Goal: Information Seeking & Learning: Learn about a topic

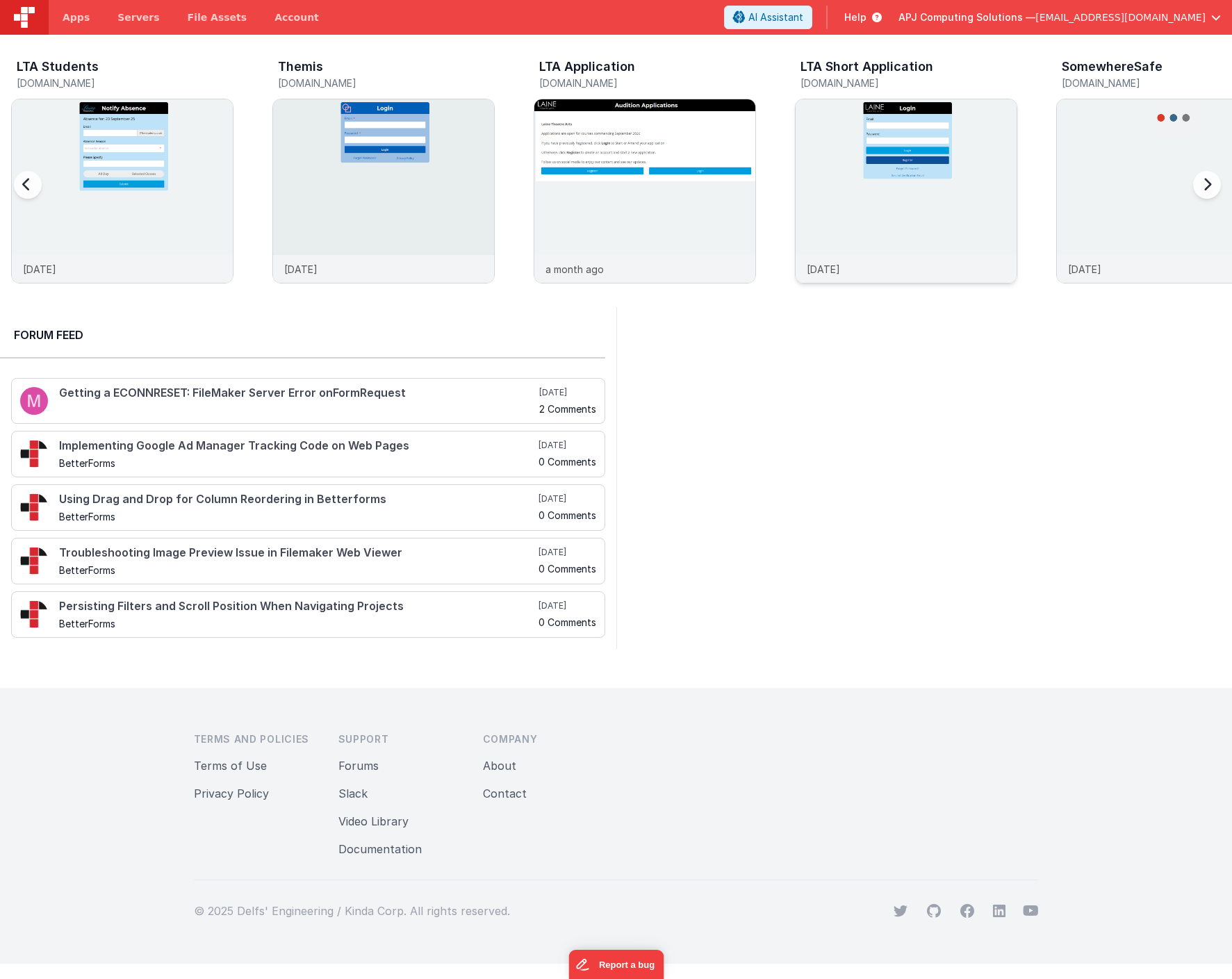
click at [905, 209] on img at bounding box center [906, 209] width 221 height 221
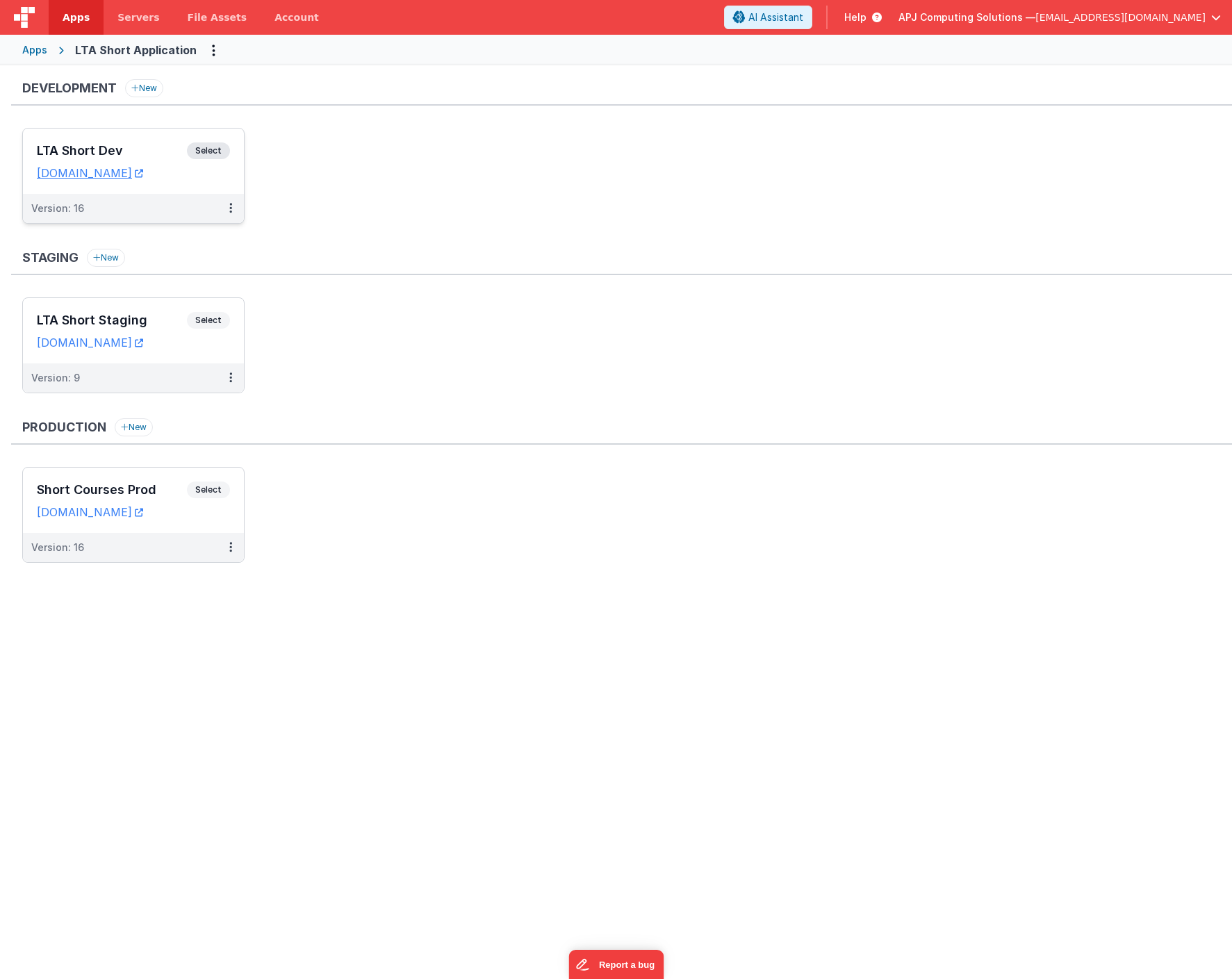
click at [212, 147] on span "Select" at bounding box center [209, 151] width 43 height 17
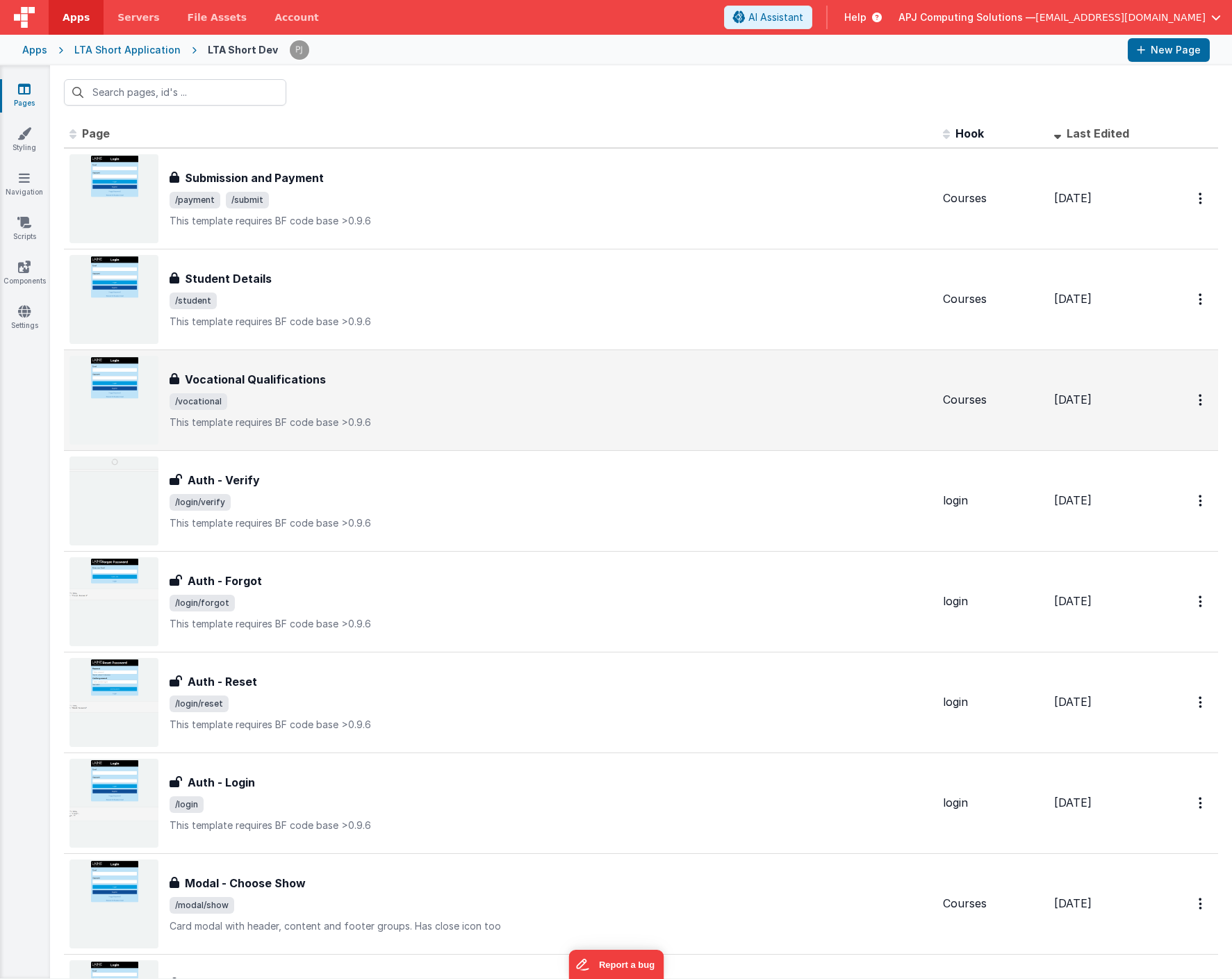
click at [294, 375] on h3 "Vocational Qualifications" at bounding box center [255, 380] width 141 height 17
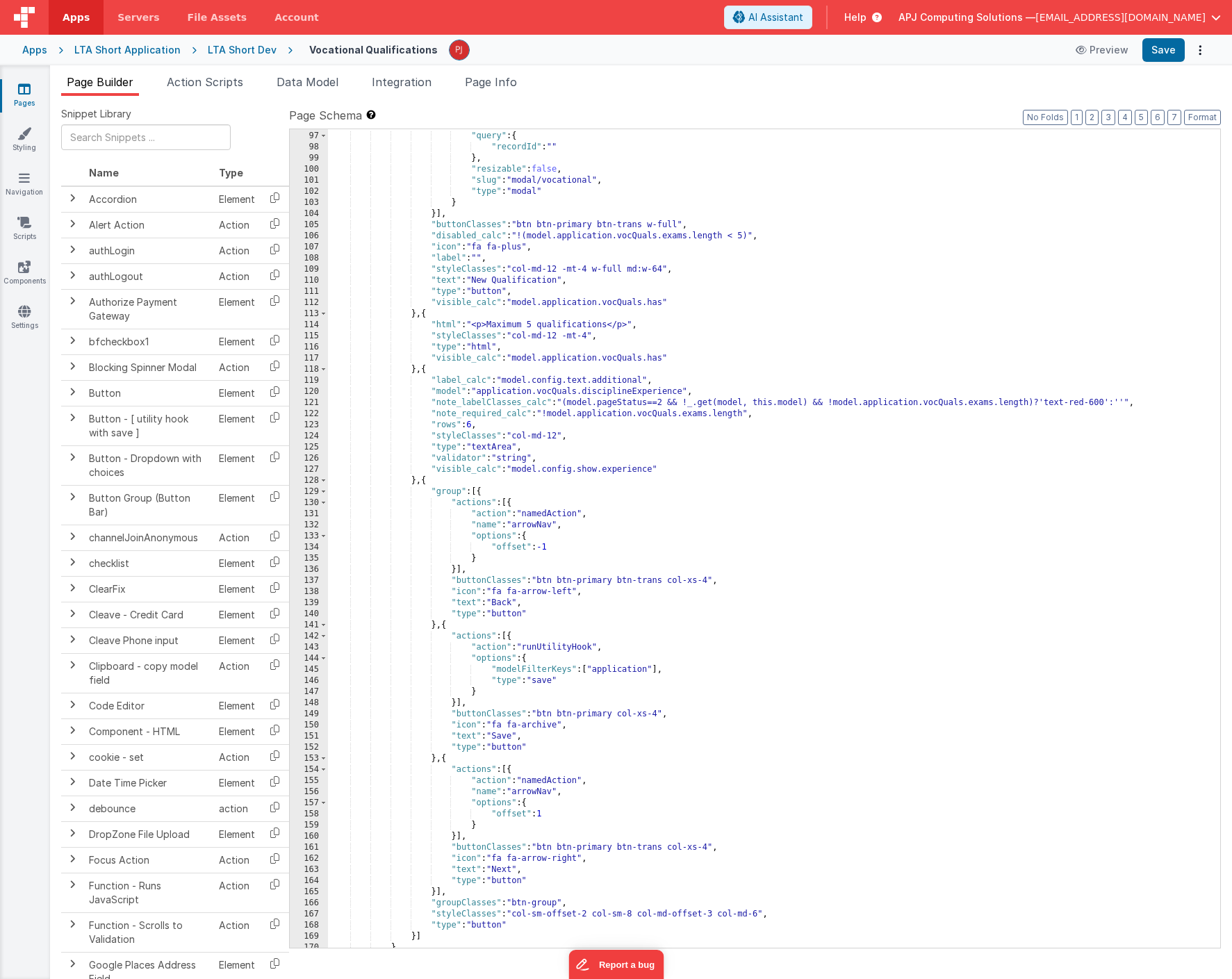
scroll to position [1099, 0]
click at [670, 413] on div "} , "query" : { "recordId" : "" } , "resizable" : false , "slug" : "modal/vocat…" at bounding box center [774, 540] width 892 height 841
click at [772, 594] on div "} , "query" : { "recordId" : "" } , "resizable" : false , "slug" : "modal/vocat…" at bounding box center [774, 540] width 892 height 841
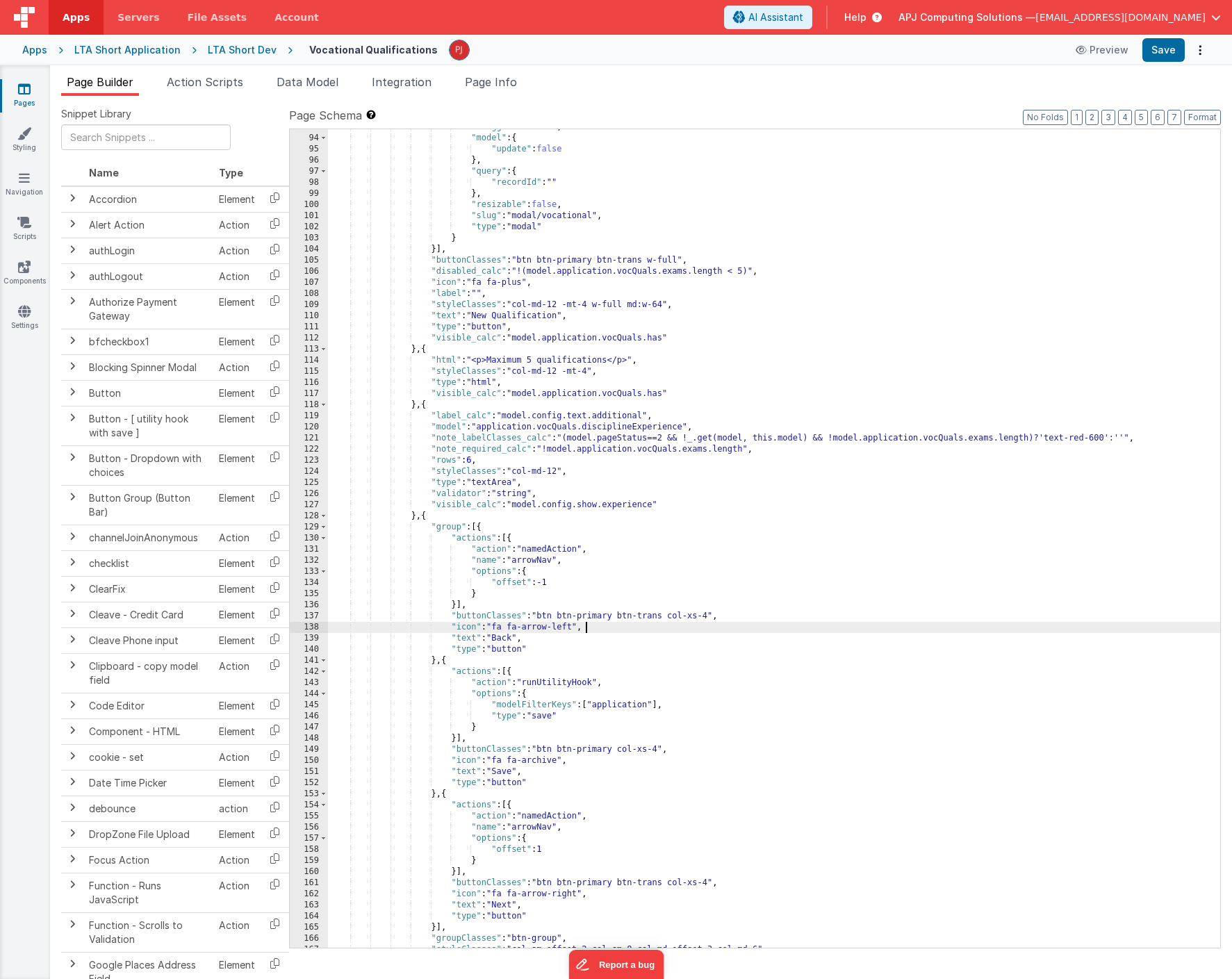
scroll to position [1064, 0]
click at [758, 534] on div ""draggable" : false , "model" : { "update" : false } , "query" : { "recordId" :…" at bounding box center [774, 542] width 892 height 841
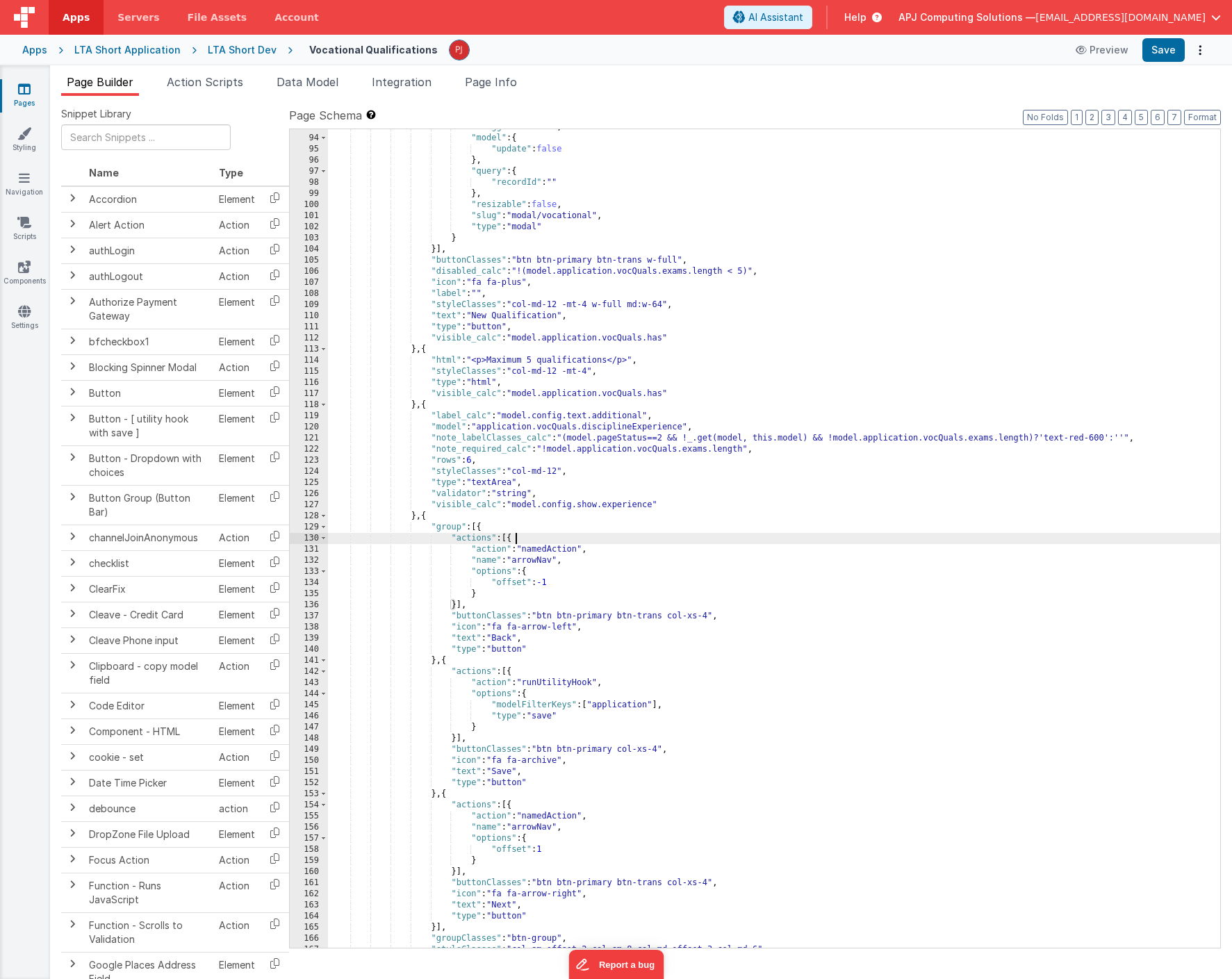
click at [775, 496] on div ""draggable" : false , "model" : { "update" : false } , "query" : { "recordId" :…" at bounding box center [774, 542] width 892 height 841
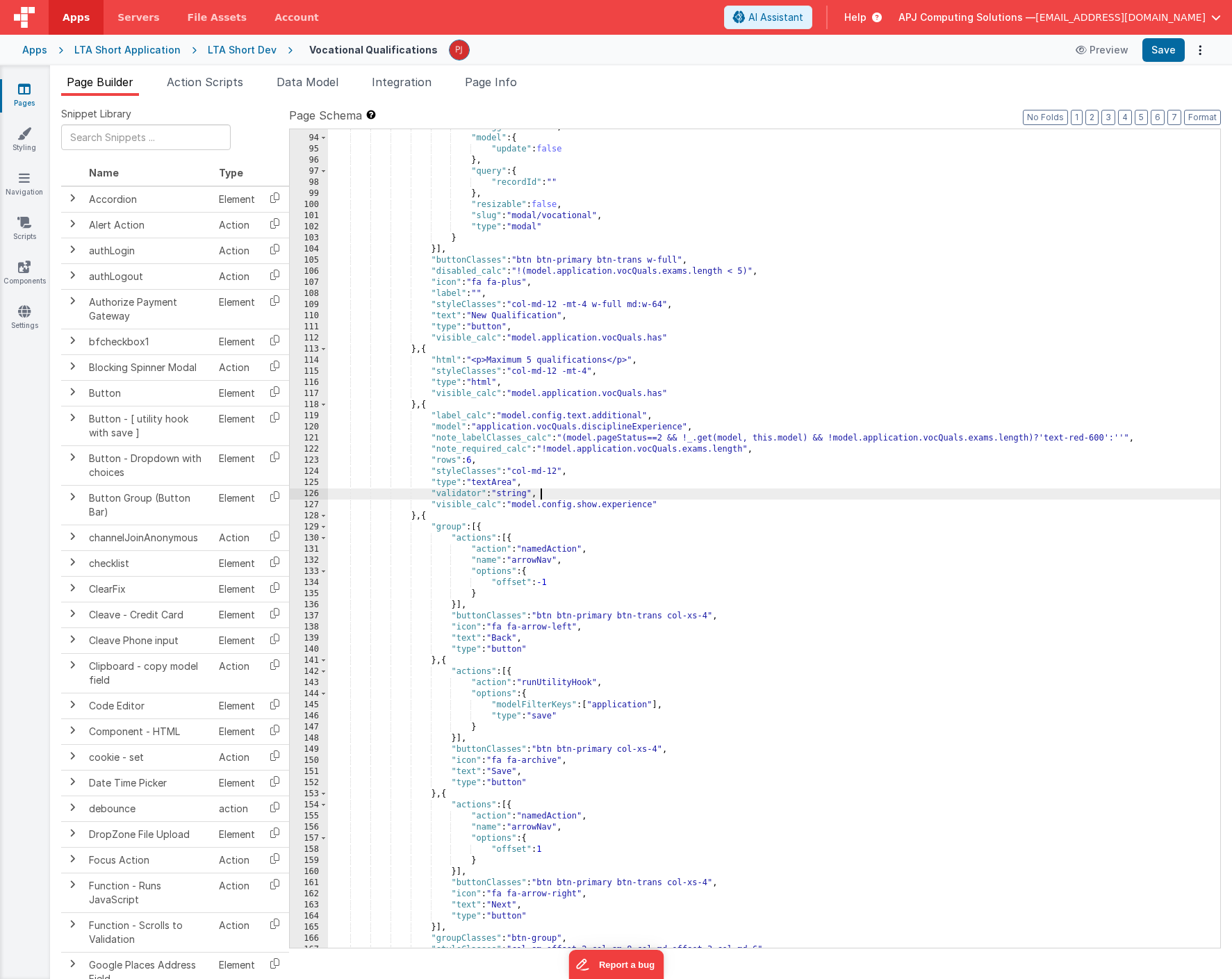
click at [781, 529] on div ""draggable" : false , "model" : { "update" : false } , "query" : { "recordId" :…" at bounding box center [774, 542] width 892 height 841
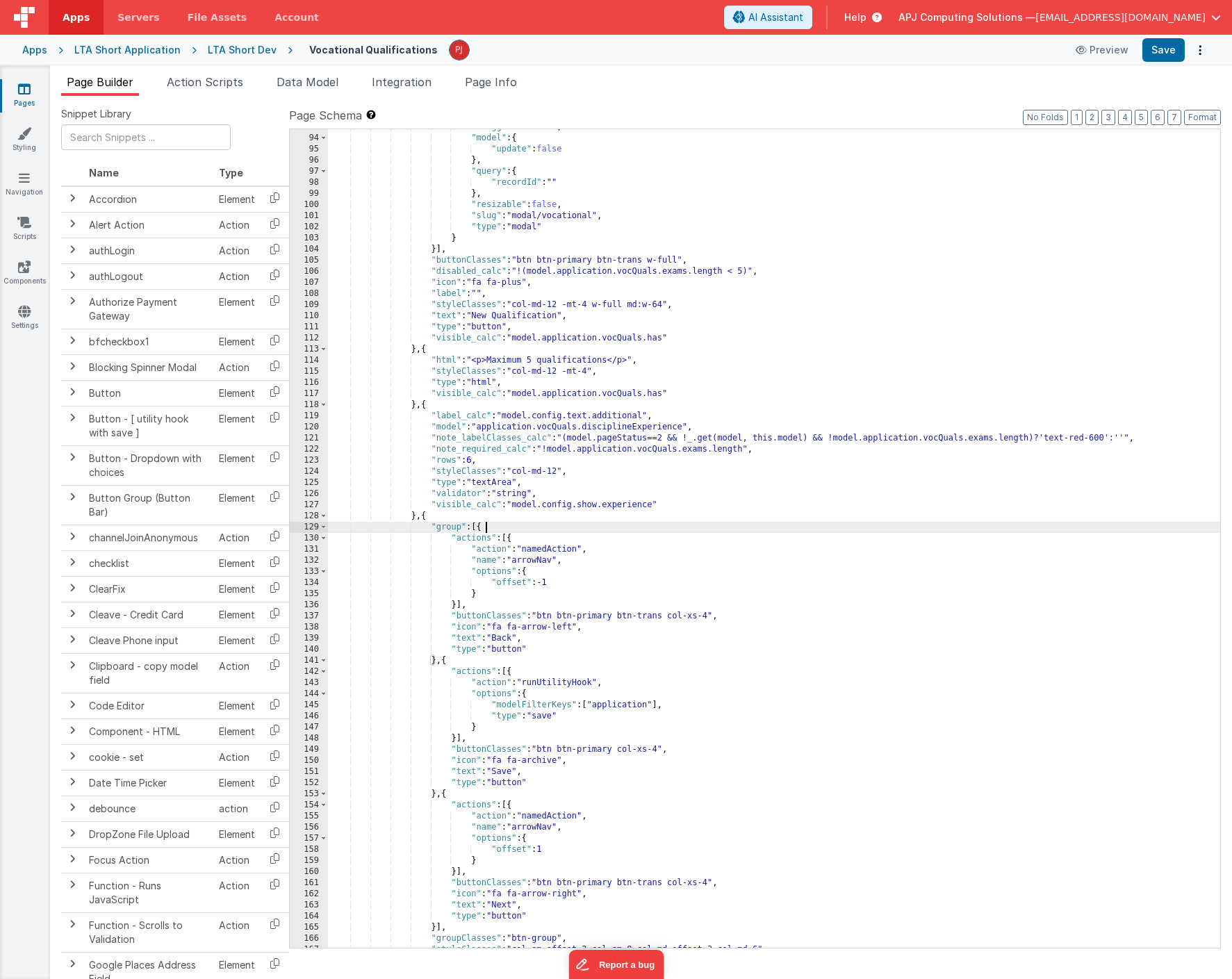
click at [797, 606] on div ""draggable" : false , "model" : { "update" : false } , "query" : { "recordId" :…" at bounding box center [774, 542] width 892 height 841
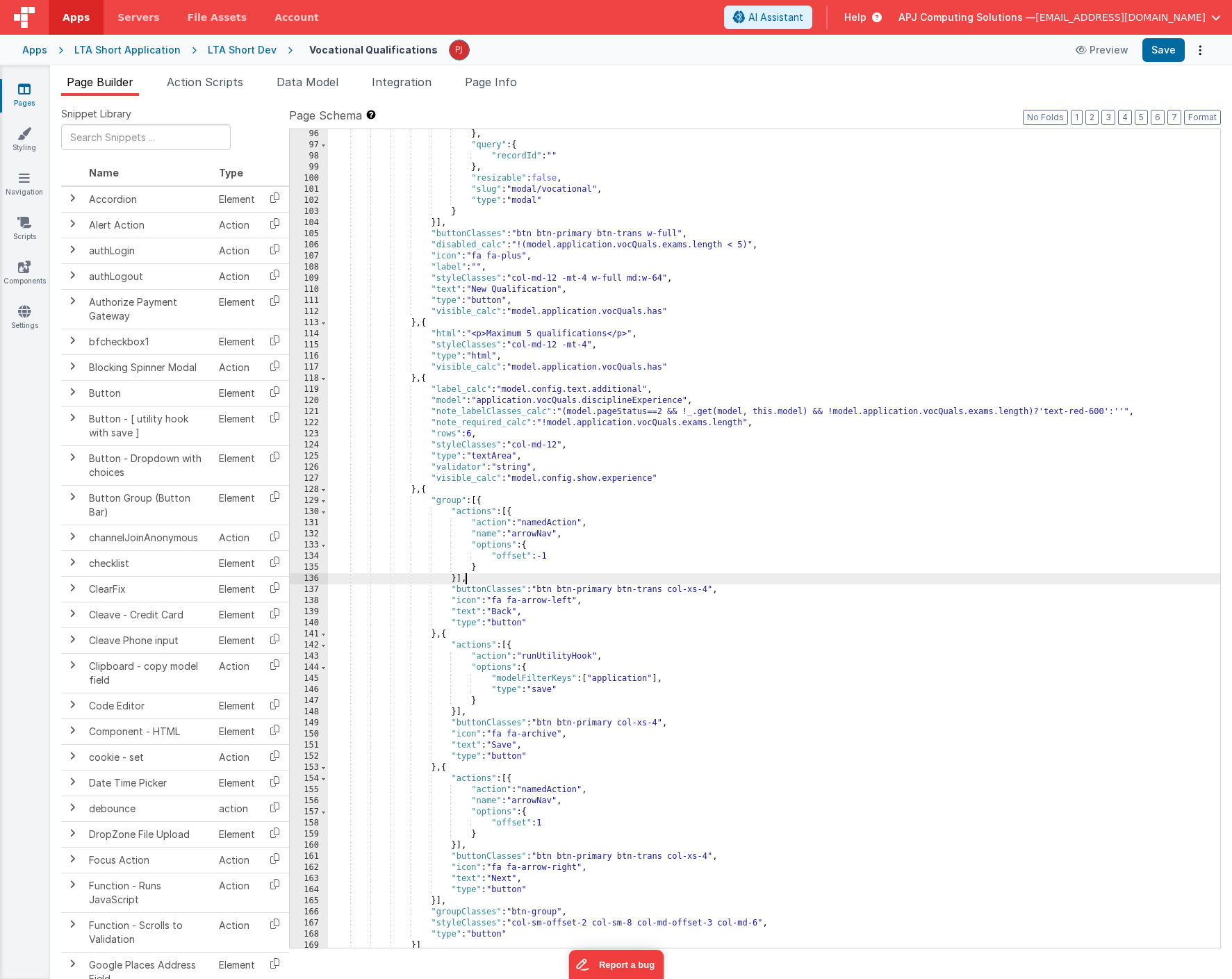
scroll to position [1091, 0]
click at [793, 505] on div "} , "query" : { "recordId" : "" } , "resizable" : false , "slug" : "modal/vocat…" at bounding box center [774, 548] width 892 height 841
click at [772, 550] on div "} , "query" : { "recordId" : "" } , "resizable" : false , "slug" : "modal/vocat…" at bounding box center [774, 548] width 892 height 841
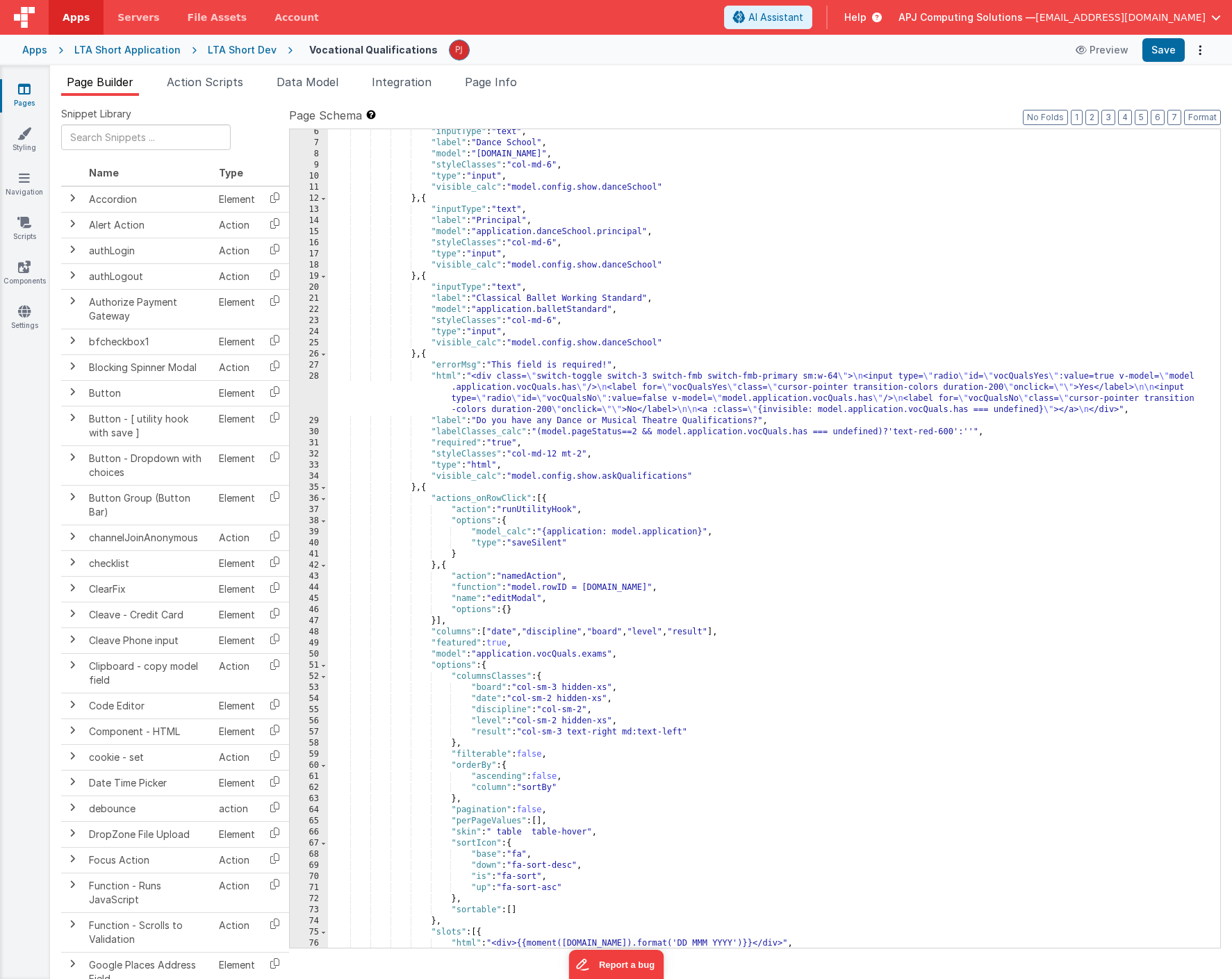
scroll to position [44, 0]
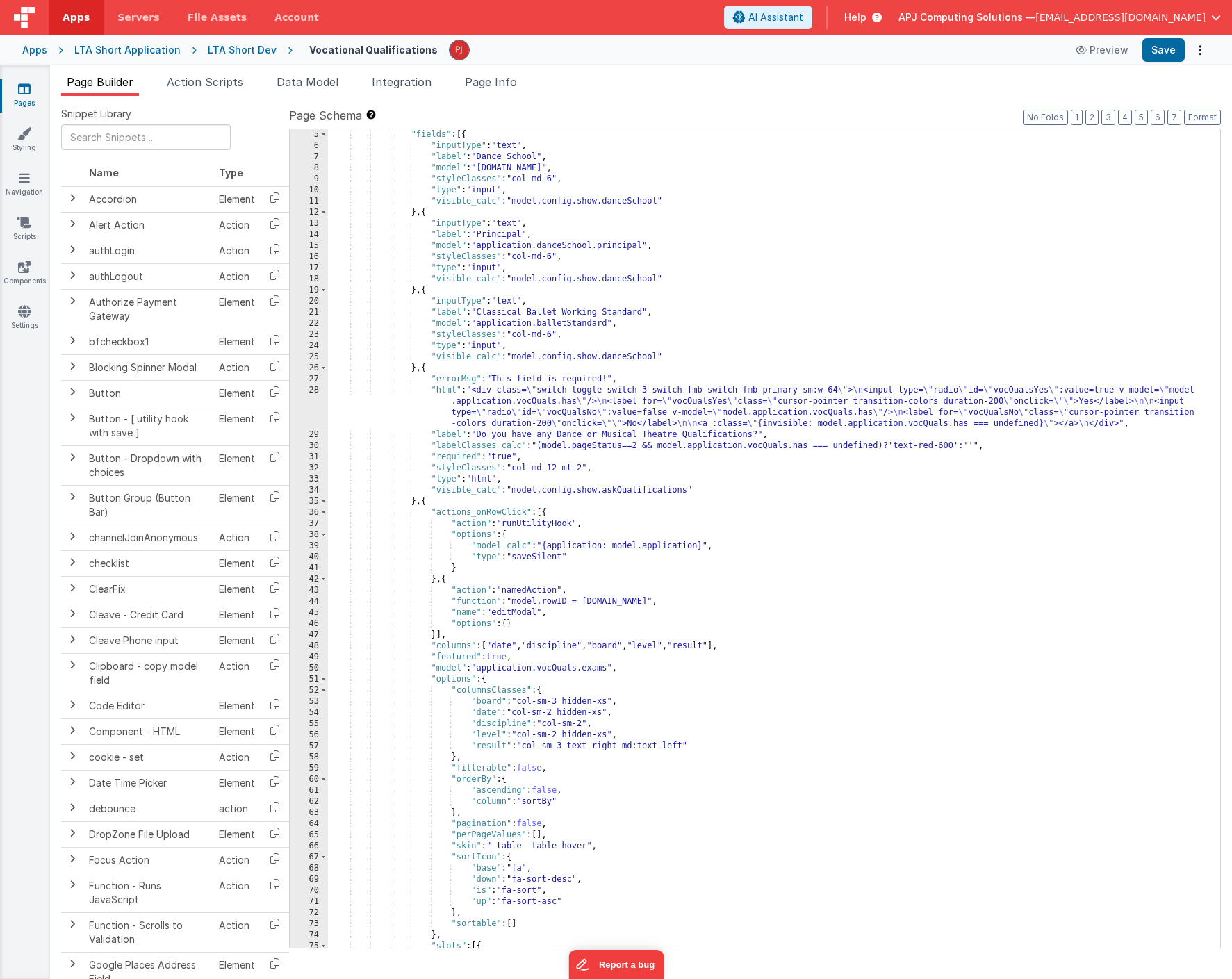
click at [917, 514] on div ""fields" : [{ "inputType" : "text" , "label" : "Dance School" , "model" : "appl…" at bounding box center [774, 550] width 892 height 841
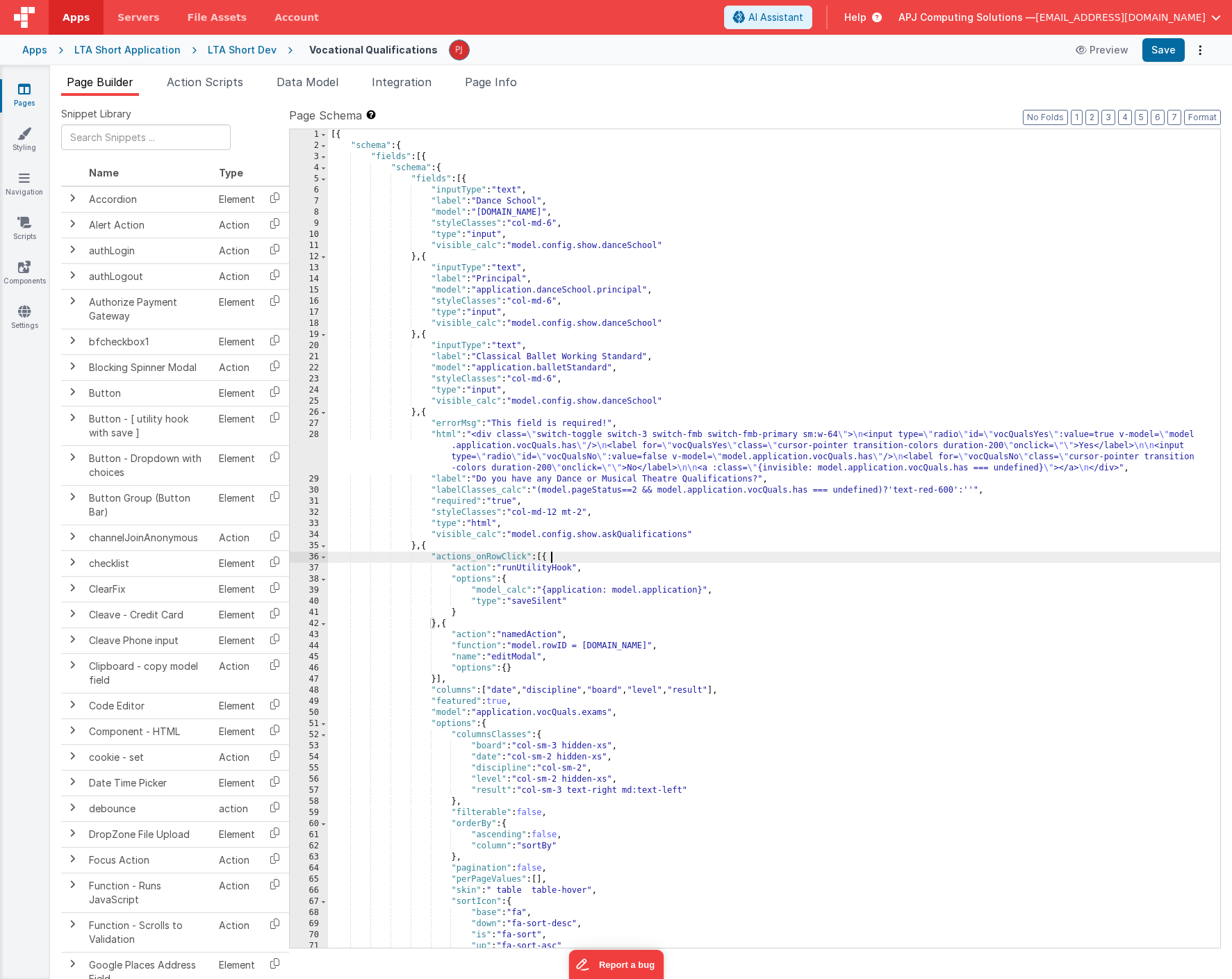
click at [749, 383] on div "[{ "schema" : { "fields" : [{ "schema" : { "fields" : [{ "inputType" : "text" ,…" at bounding box center [774, 550] width 892 height 841
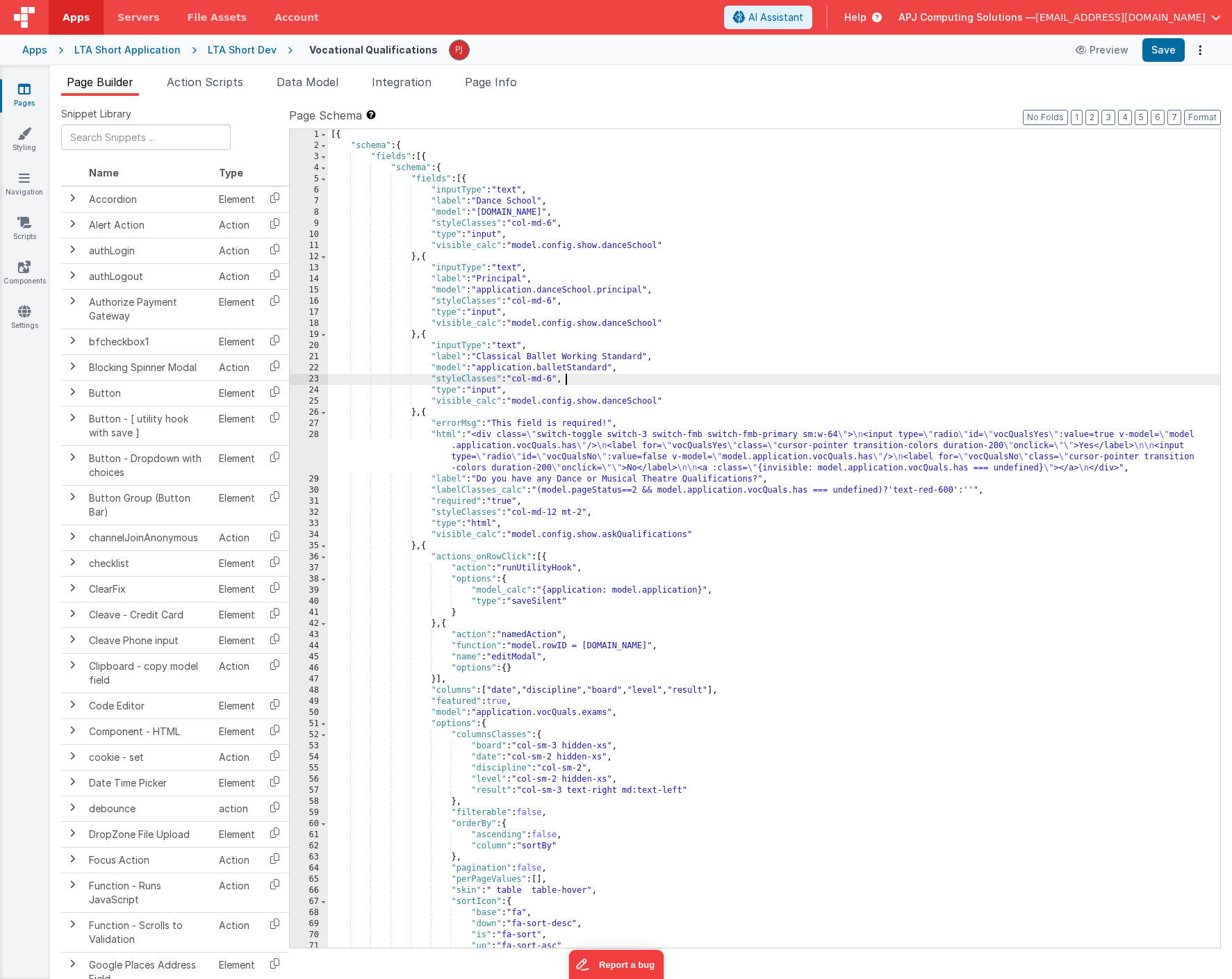
click at [593, 328] on div "[{ "schema" : { "fields" : [{ "schema" : { "fields" : [{ "inputType" : "text" ,…" at bounding box center [774, 550] width 892 height 841
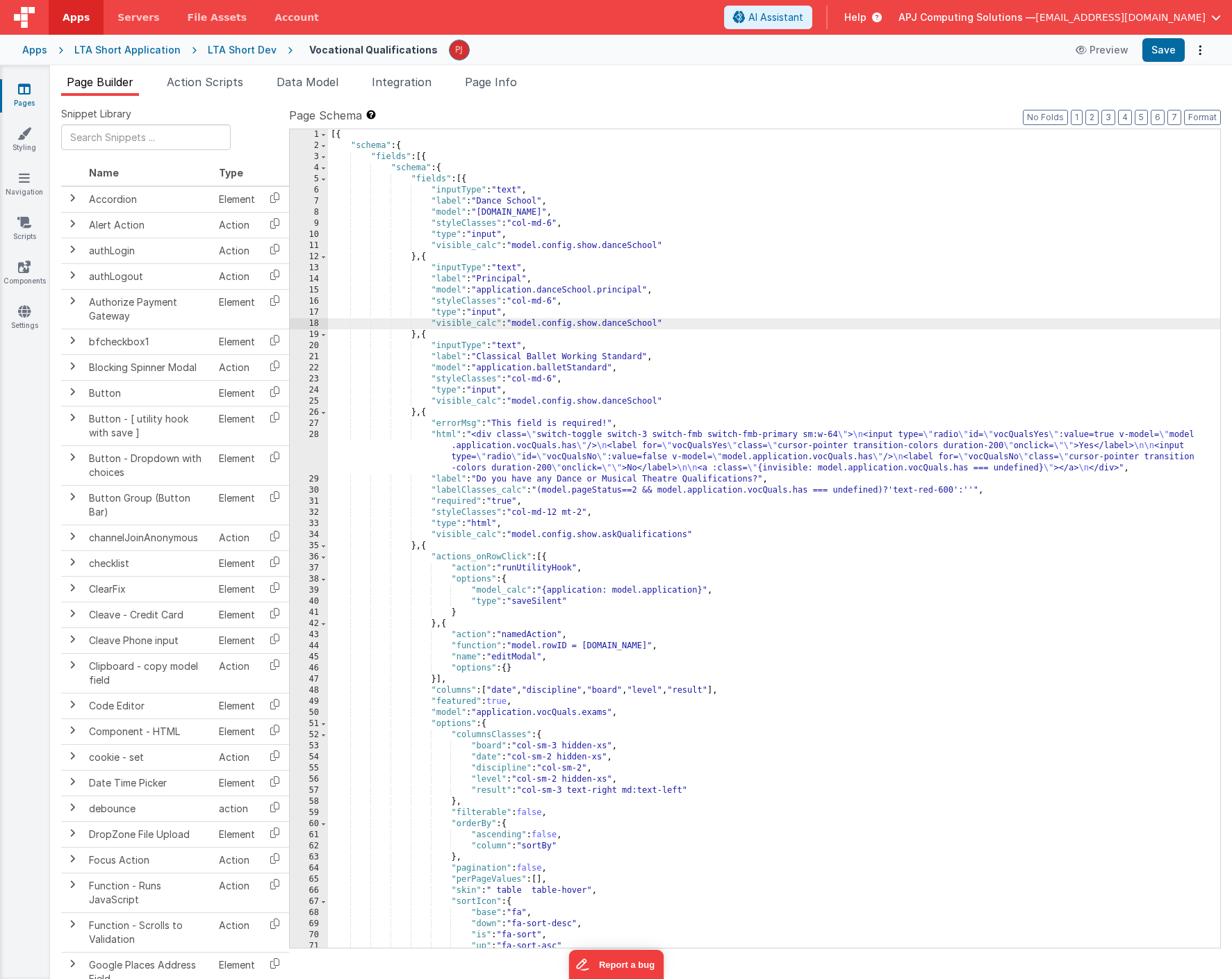
click at [581, 289] on div "[{ "schema" : { "fields" : [{ "schema" : { "fields" : [{ "inputType" : "text" ,…" at bounding box center [774, 550] width 892 height 841
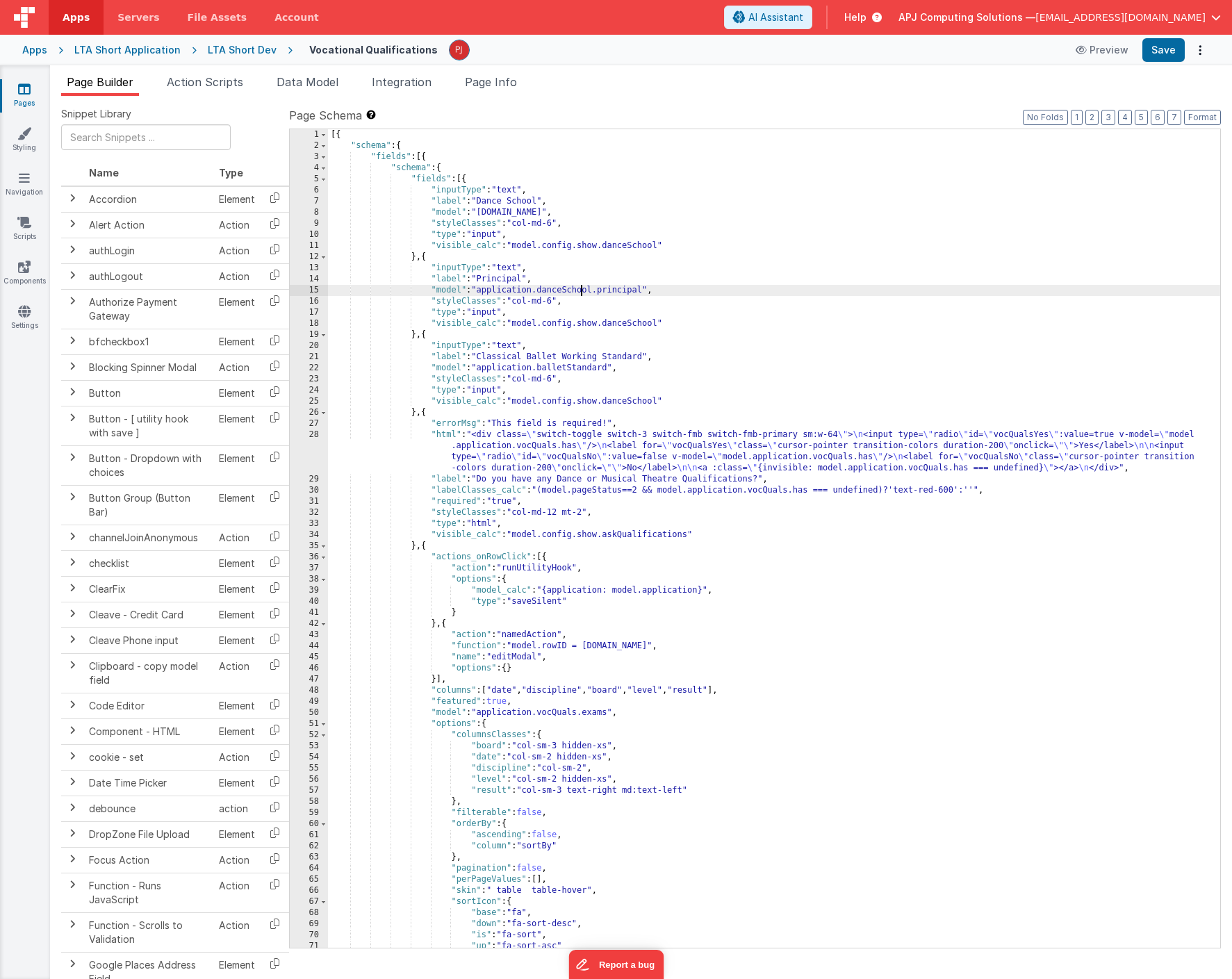
click at [565, 454] on div "[{ "schema" : { "fields" : [{ "schema" : { "fields" : [{ "inputType" : "text" ,…" at bounding box center [774, 550] width 892 height 841
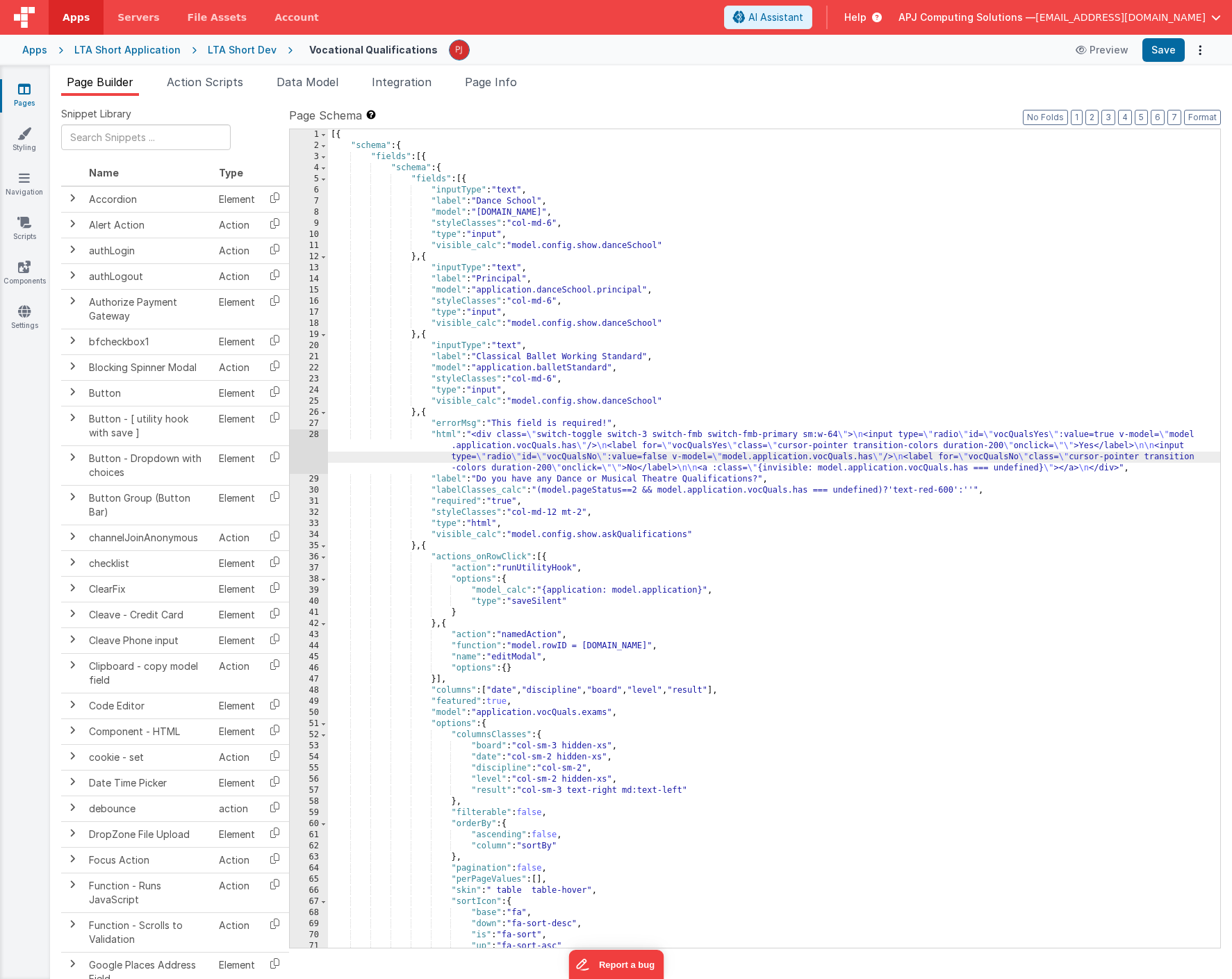
click at [314, 440] on div "28" at bounding box center [309, 451] width 38 height 44
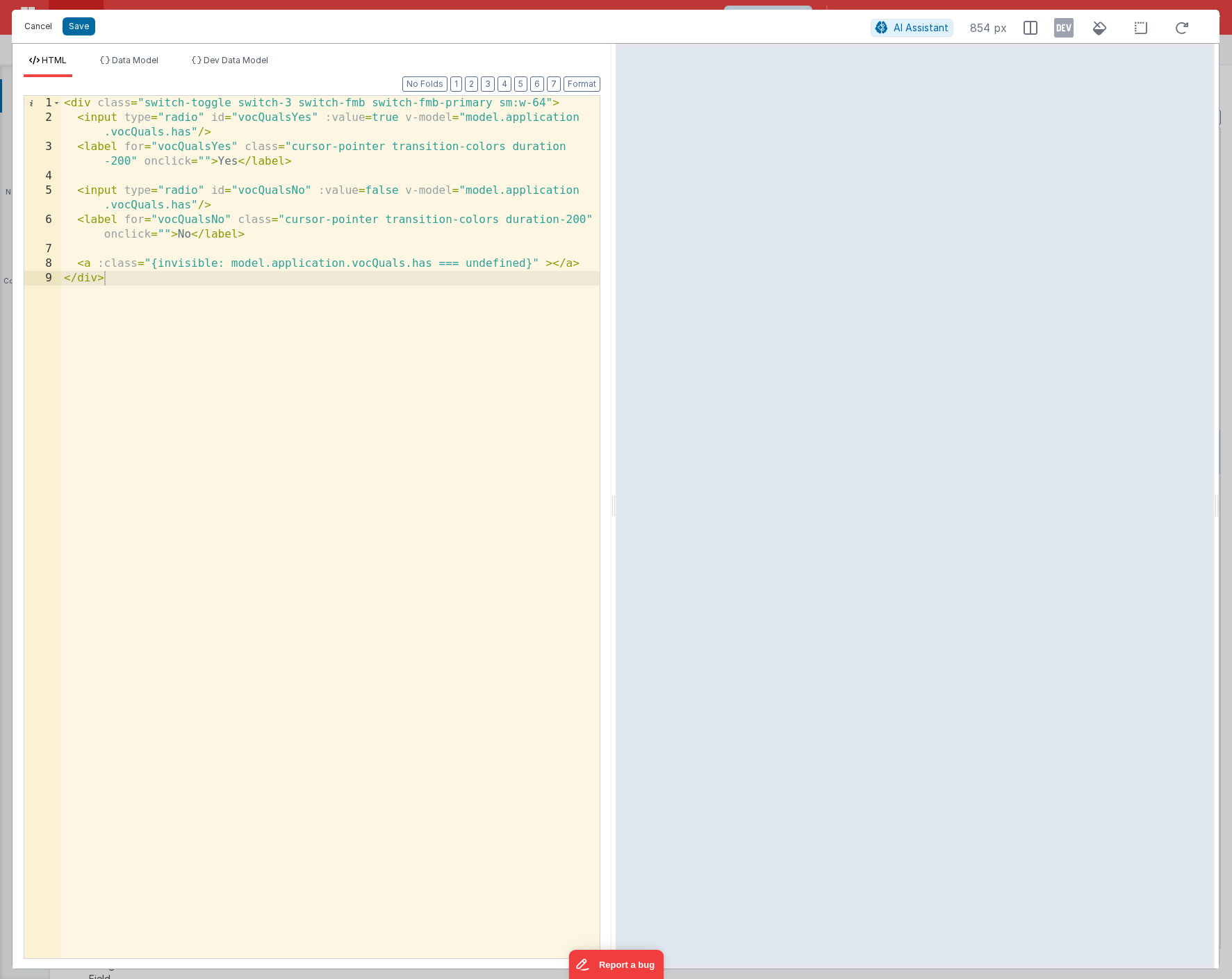
click at [37, 26] on button "Cancel" at bounding box center [38, 27] width 41 height 19
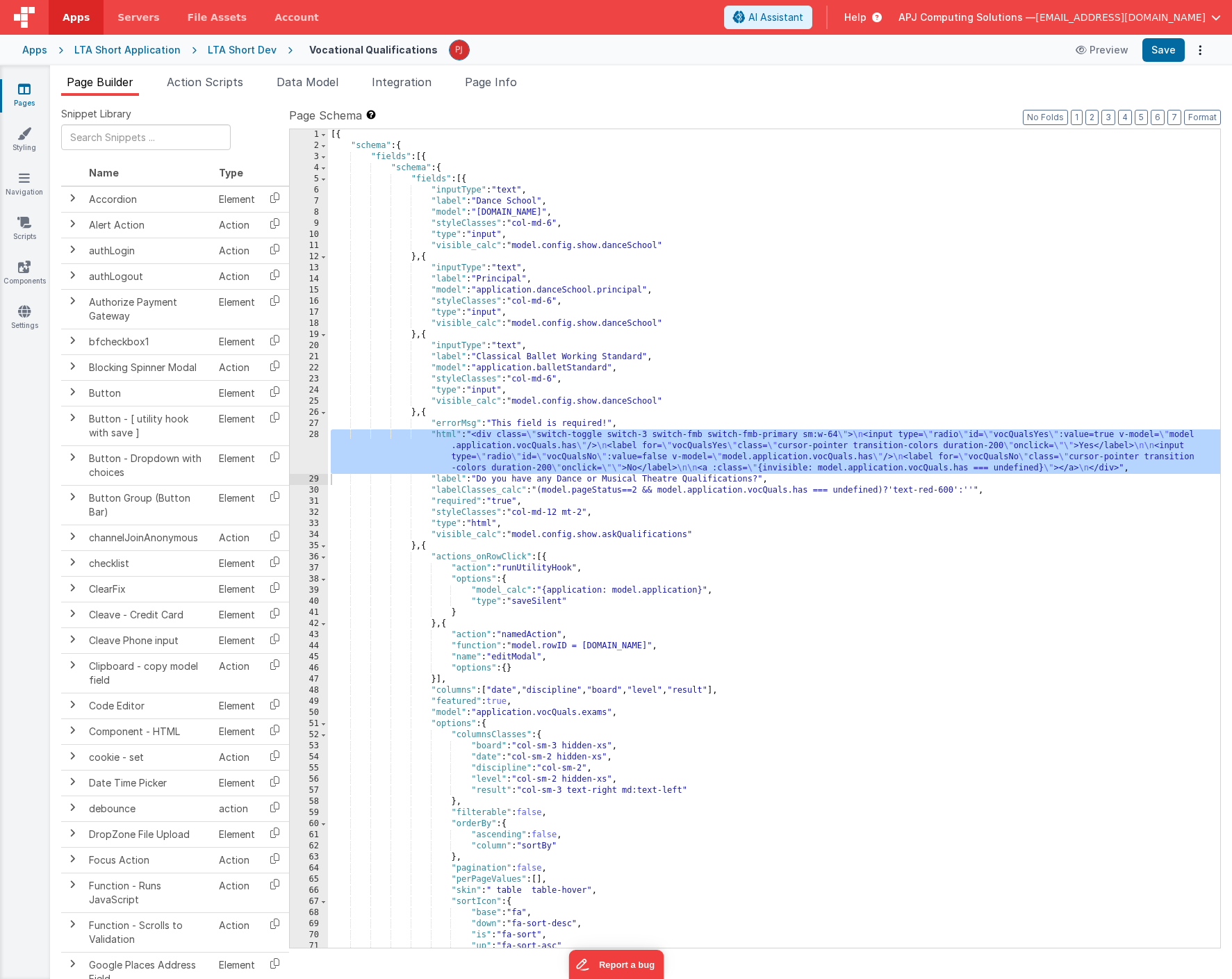
click at [880, 605] on div "[{ "schema" : { "fields" : [{ "schema" : { "fields" : [{ "inputType" : "text" ,…" at bounding box center [774, 550] width 892 height 841
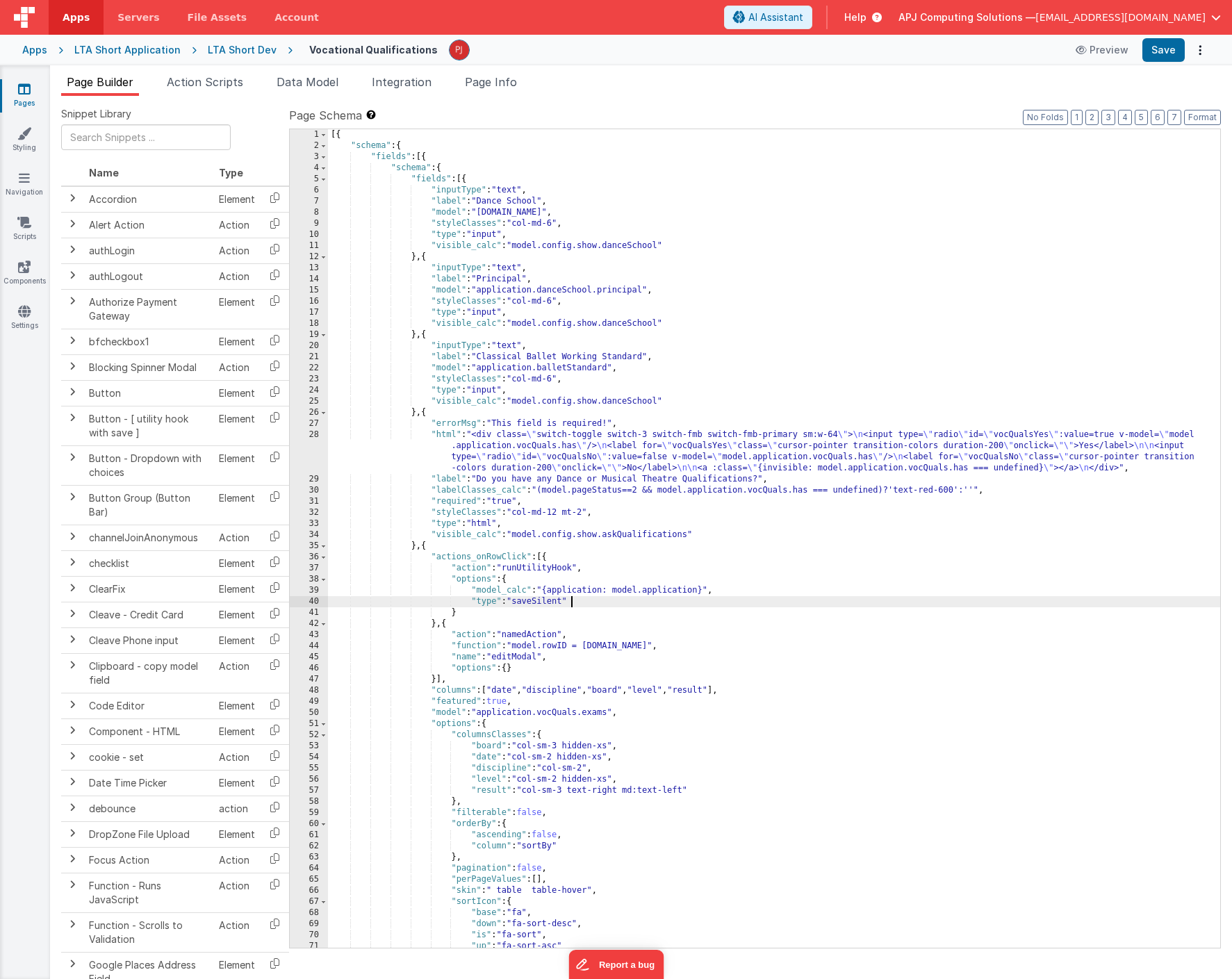
click at [839, 676] on div "[{ "schema" : { "fields" : [{ "schema" : { "fields" : [{ "inputType" : "text" ,…" at bounding box center [774, 550] width 892 height 841
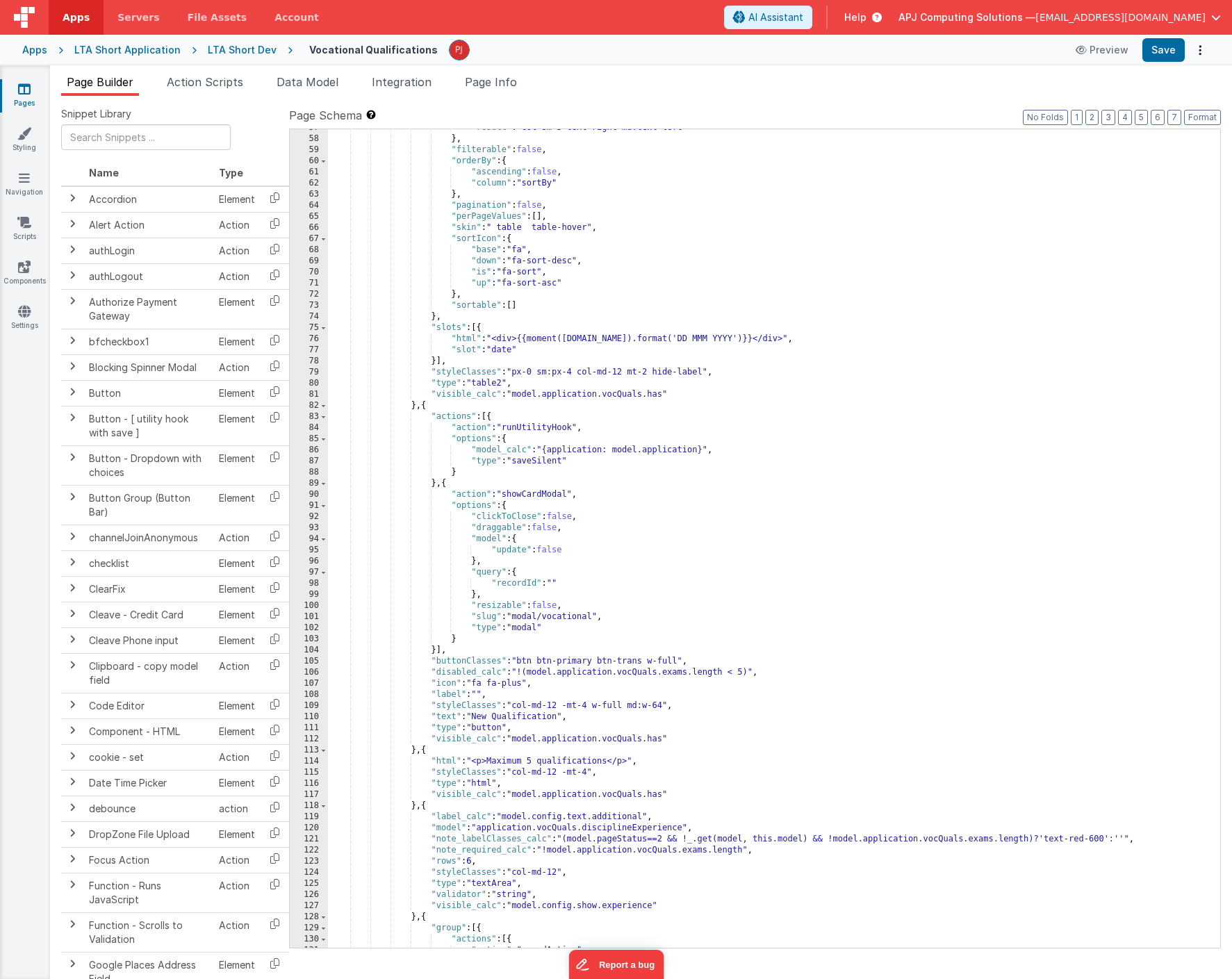
scroll to position [1161, 0]
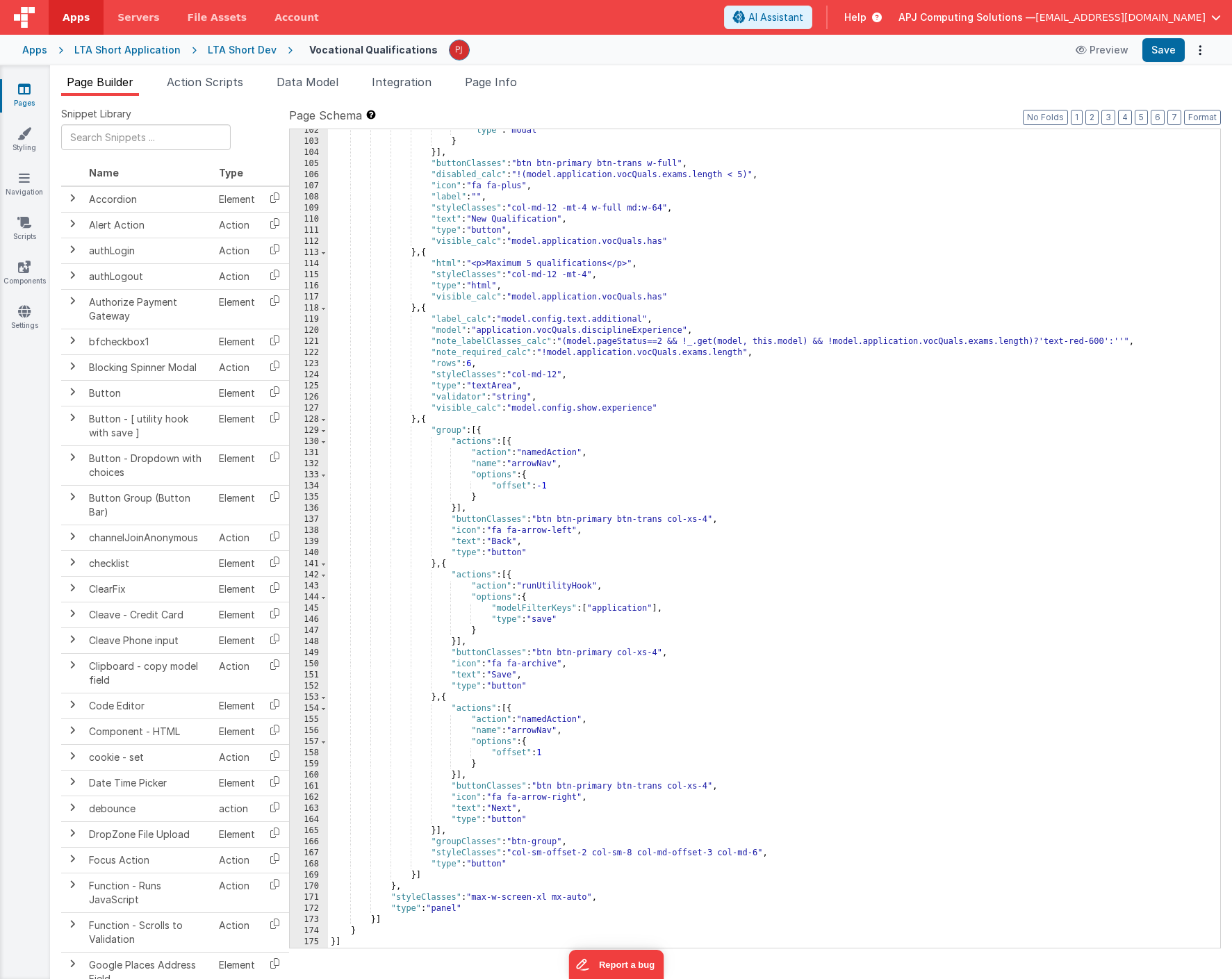
click at [839, 476] on div ""type" : "modal" } }] , "buttonClasses" : "btn btn-primary btn-trans w-full" , …" at bounding box center [774, 545] width 892 height 841
click at [819, 580] on div ""type" : "modal" } }] , "buttonClasses" : "btn btn-primary btn-trans w-full" , …" at bounding box center [774, 545] width 892 height 841
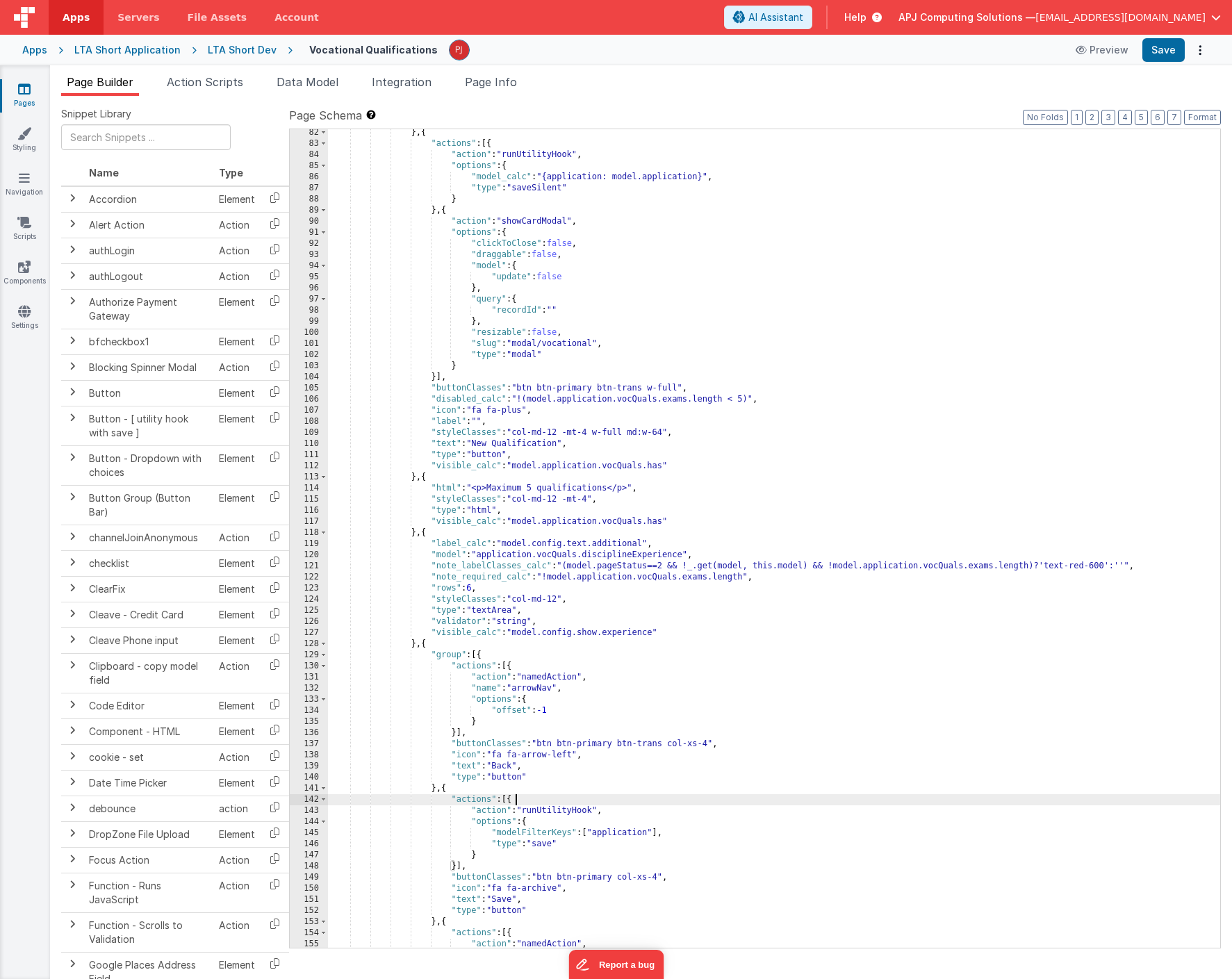
scroll to position [936, 0]
click at [801, 628] on div "} , { "actions" : [{ "action" : "runUtilityHook" , "options" : { "model_calc" :…" at bounding box center [774, 548] width 892 height 841
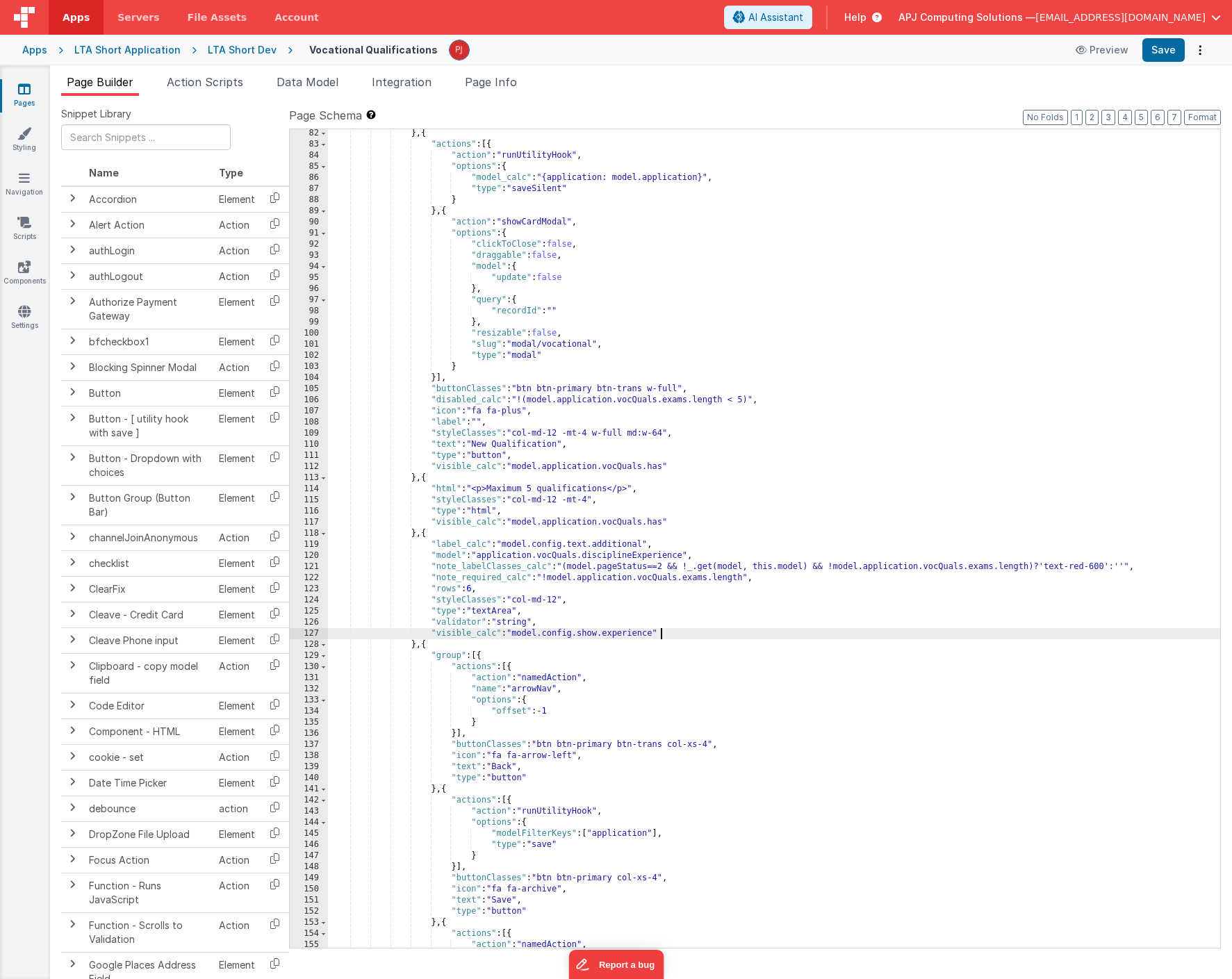
scroll to position [913, 0]
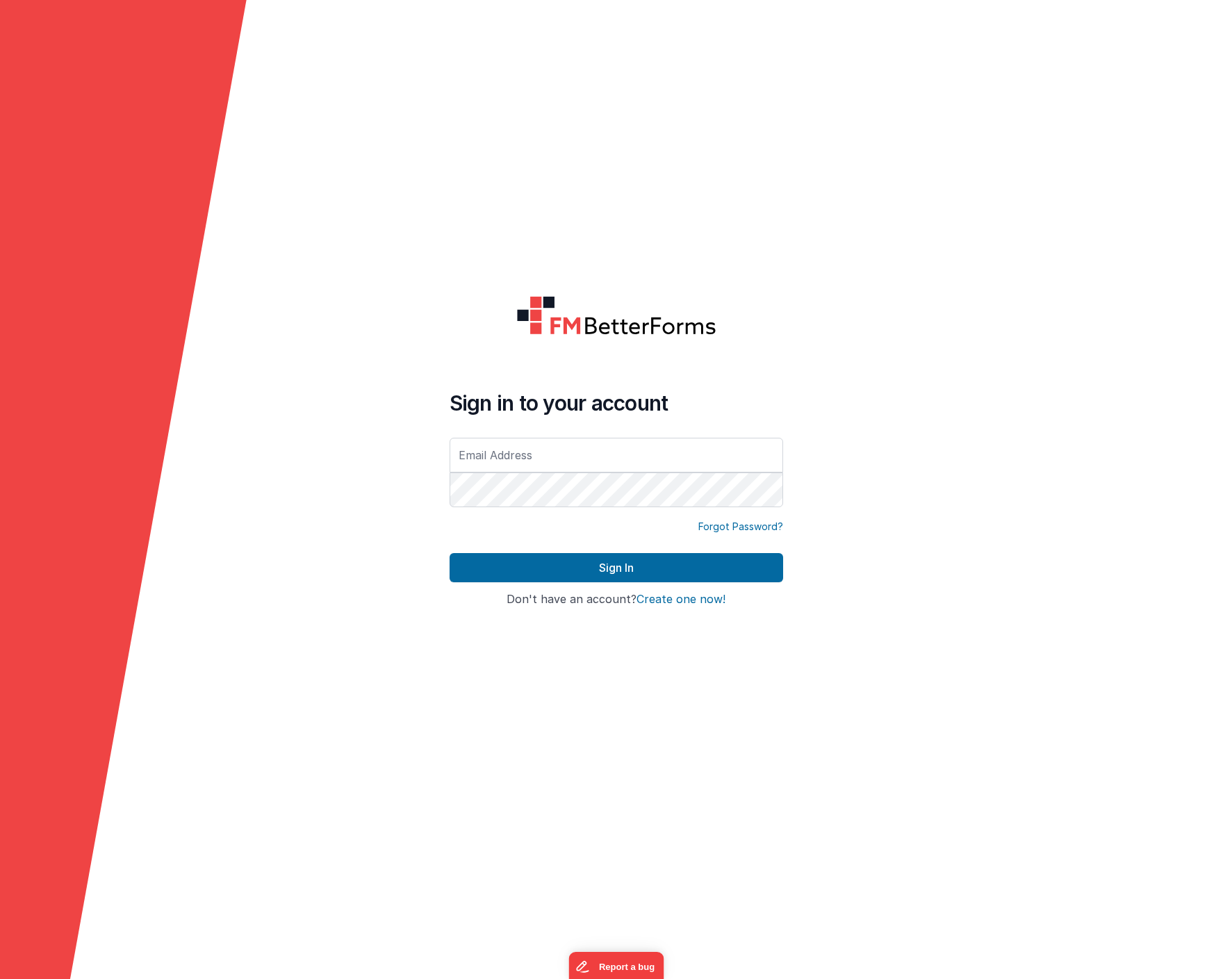
type input "[EMAIL_ADDRESS][DOMAIN_NAME]"
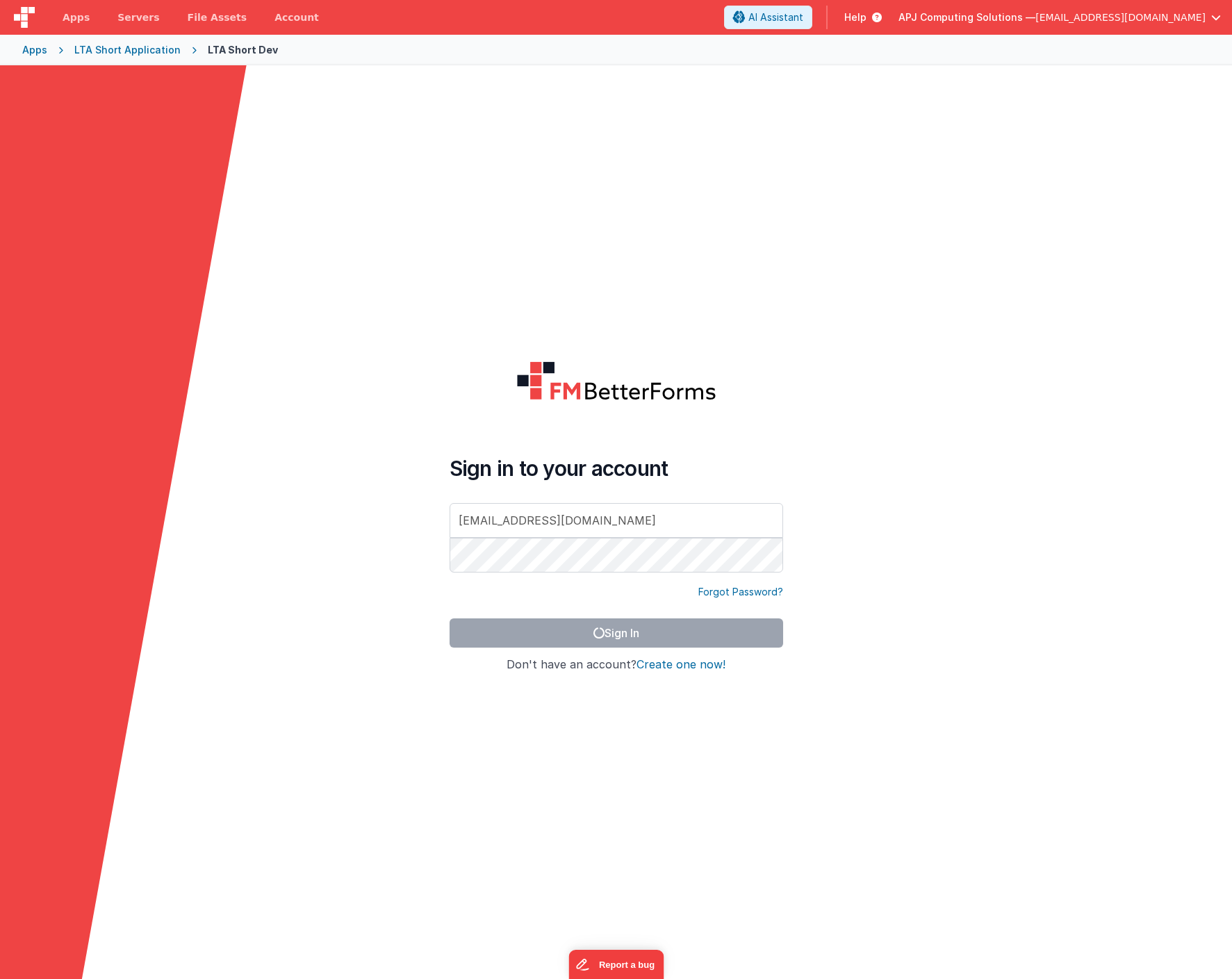
click at [287, 128] on form "Sign in to your account [EMAIL_ADDRESS][DOMAIN_NAME] Forgot Password? Sign In S…" at bounding box center [616, 554] width 1232 height 979
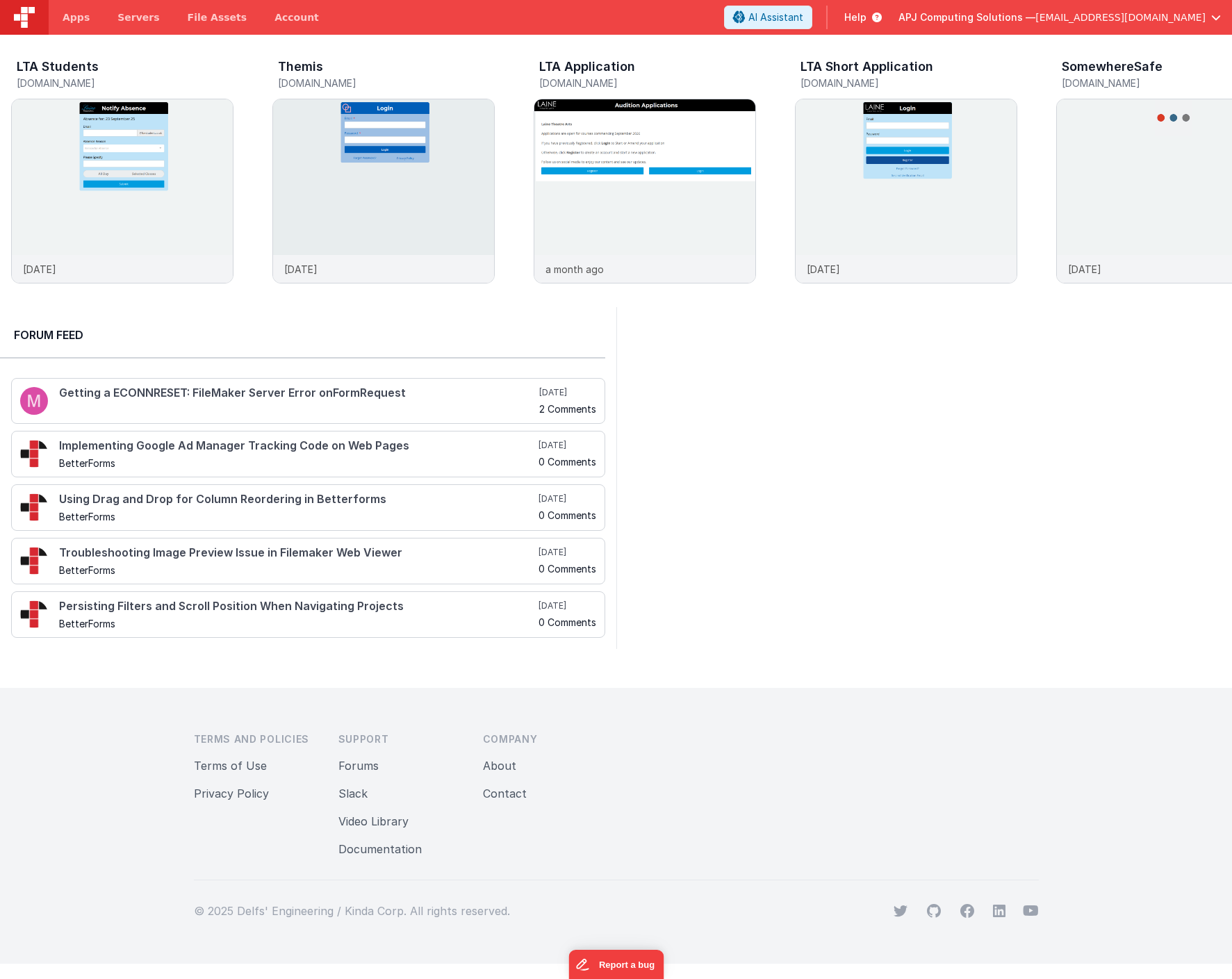
click at [866, 13] on span "Help" at bounding box center [855, 17] width 22 height 14
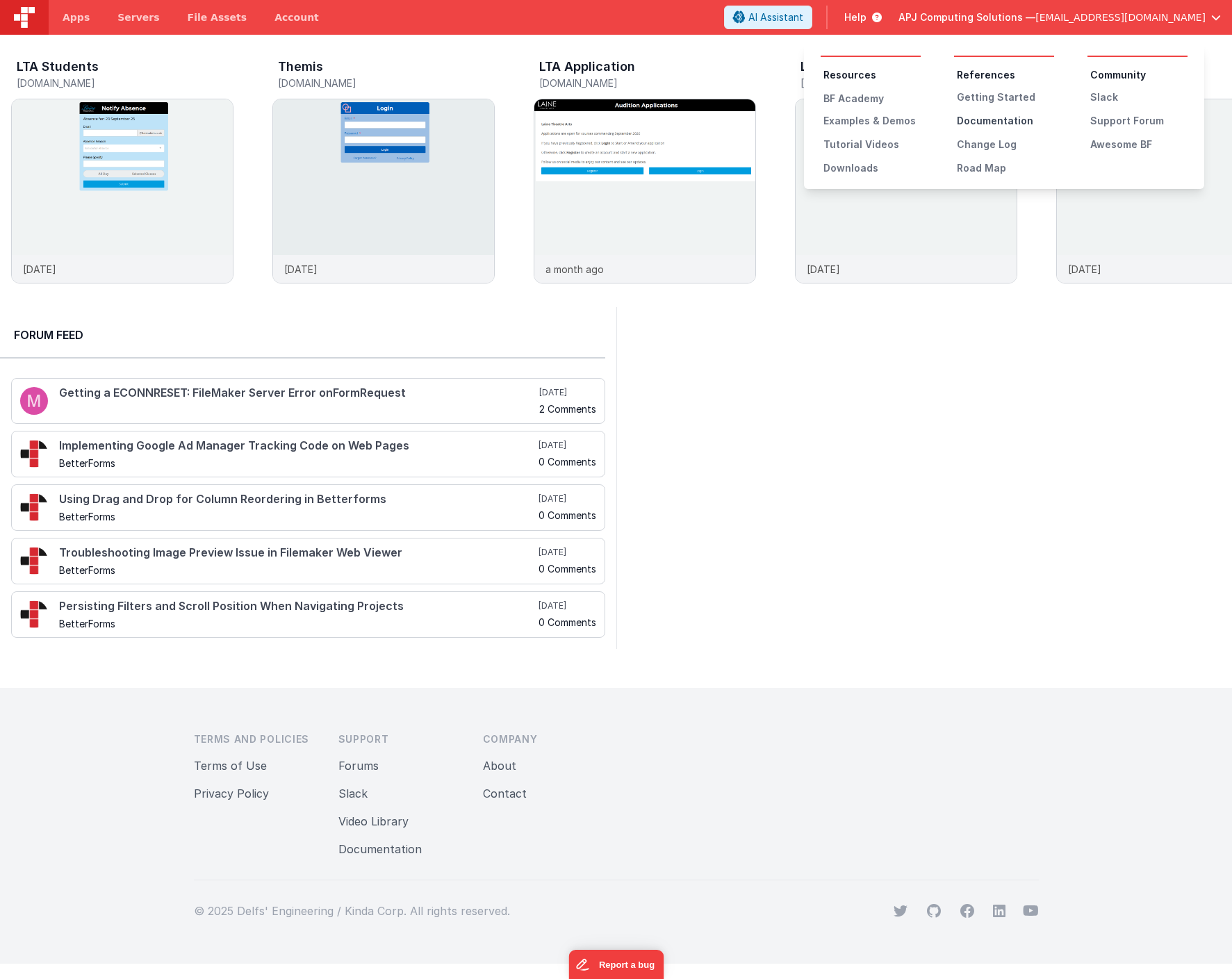
click at [986, 123] on div "Documentation" at bounding box center [1005, 121] width 97 height 14
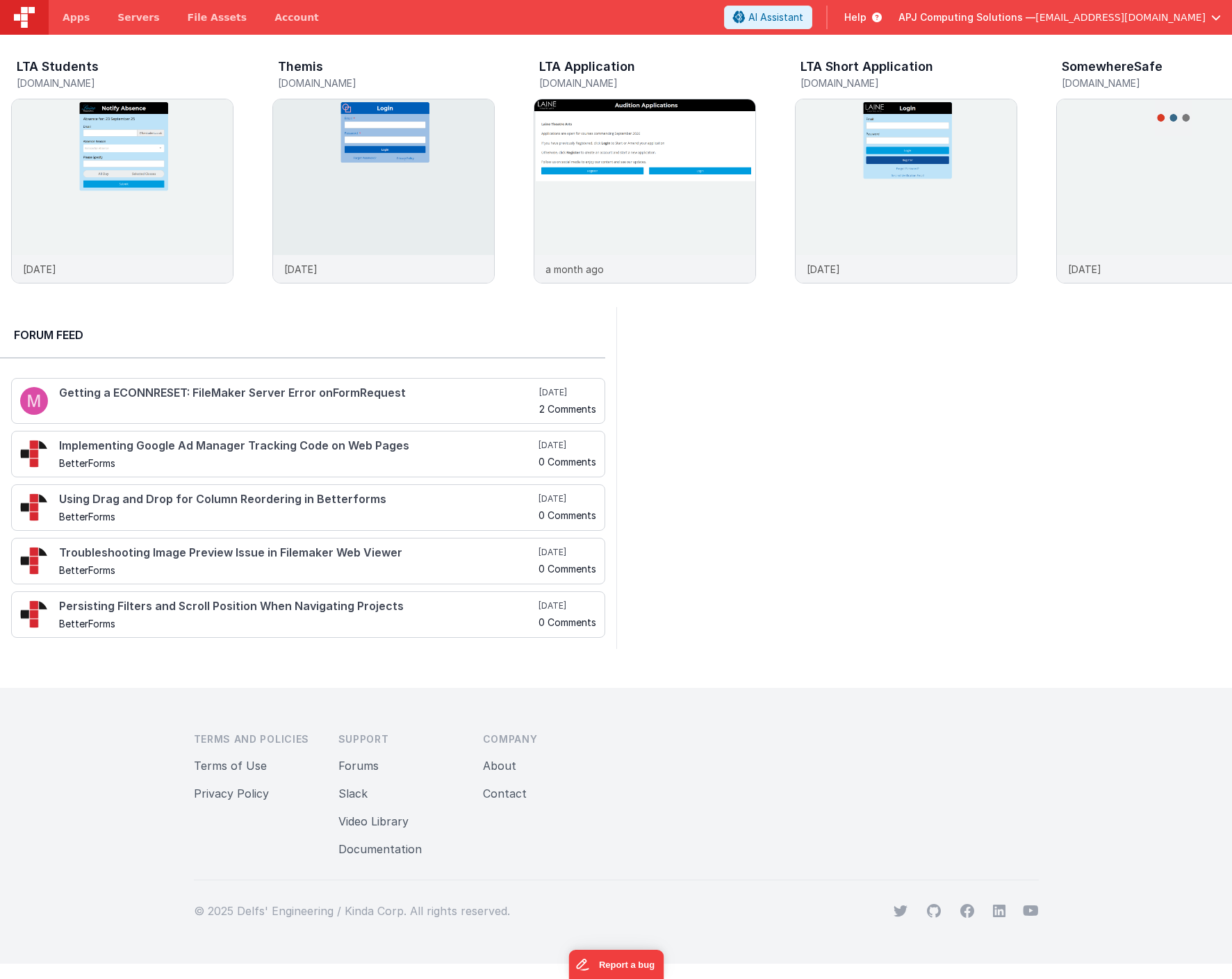
click at [866, 19] on span "Help" at bounding box center [855, 17] width 22 height 14
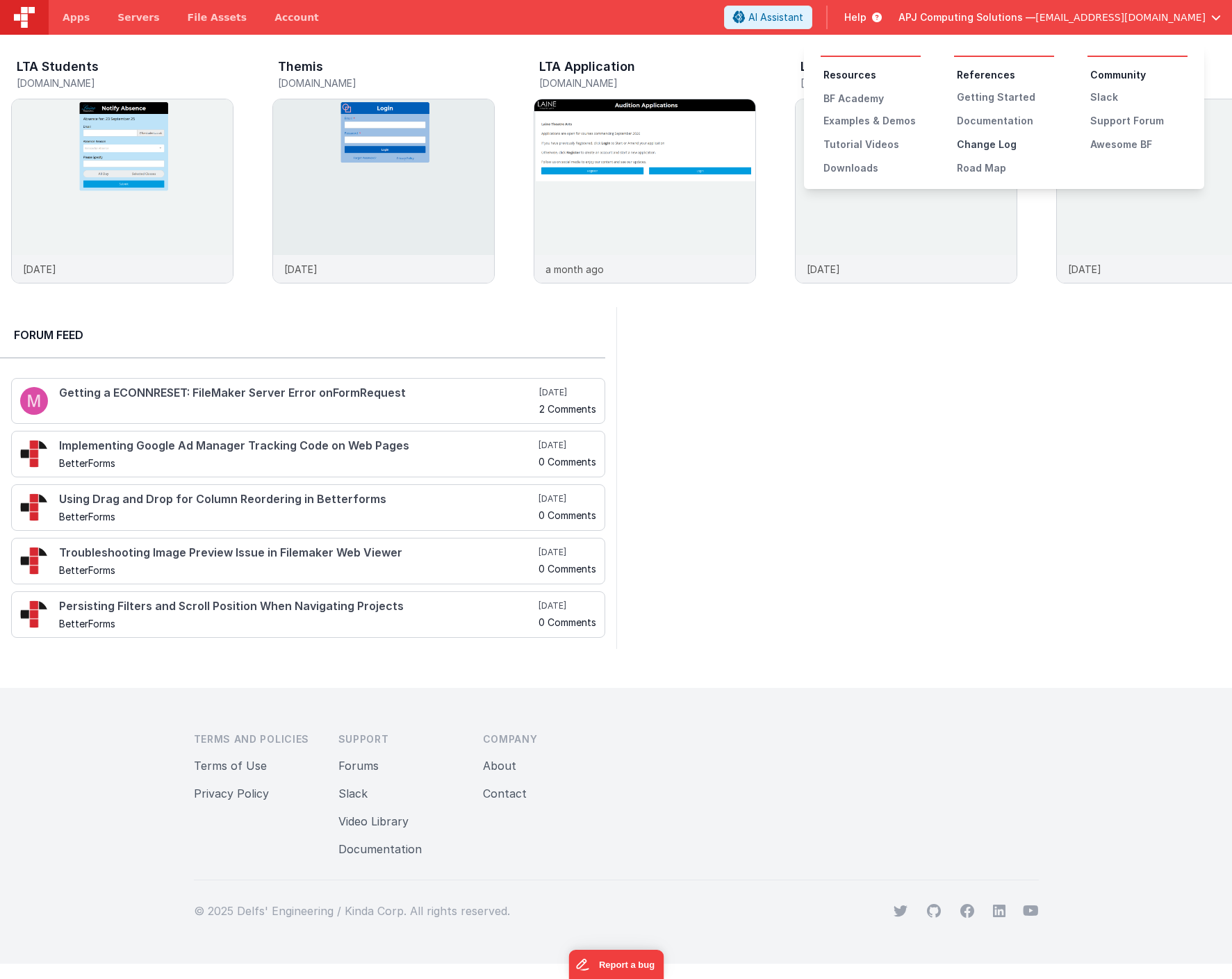
click at [986, 144] on div "Change Log" at bounding box center [1005, 144] width 97 height 14
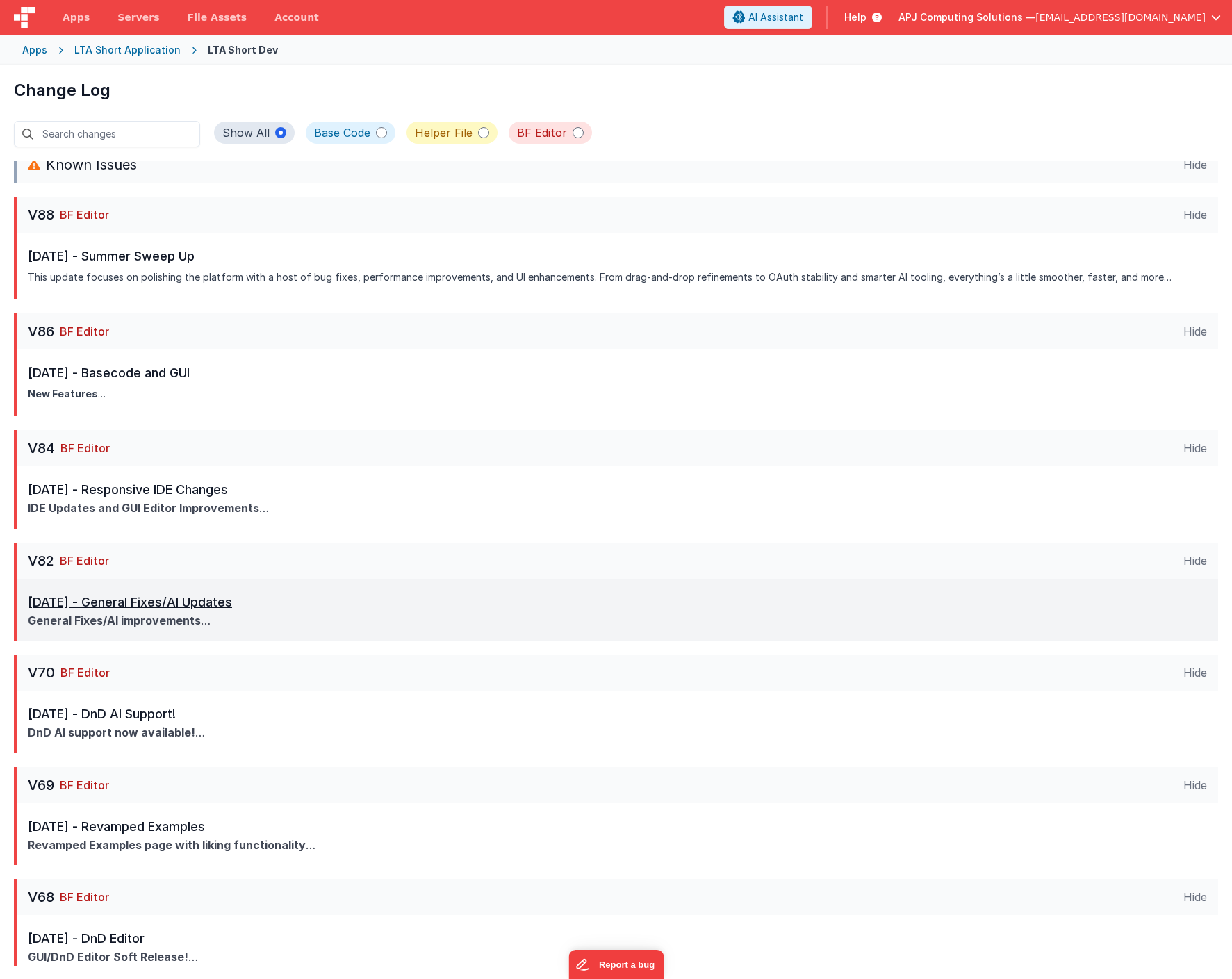
scroll to position [124, 0]
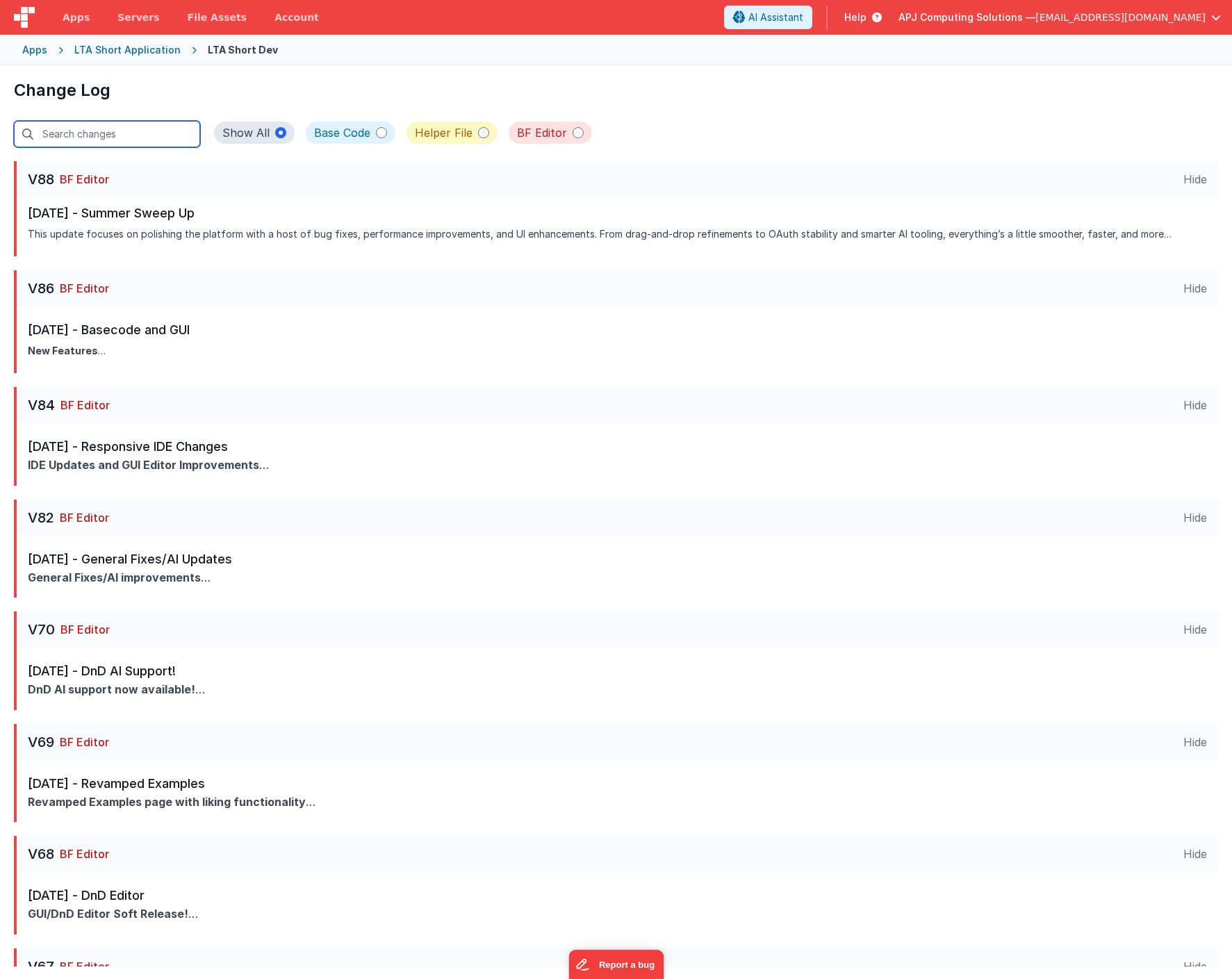
click at [101, 129] on input "text" at bounding box center [107, 134] width 186 height 27
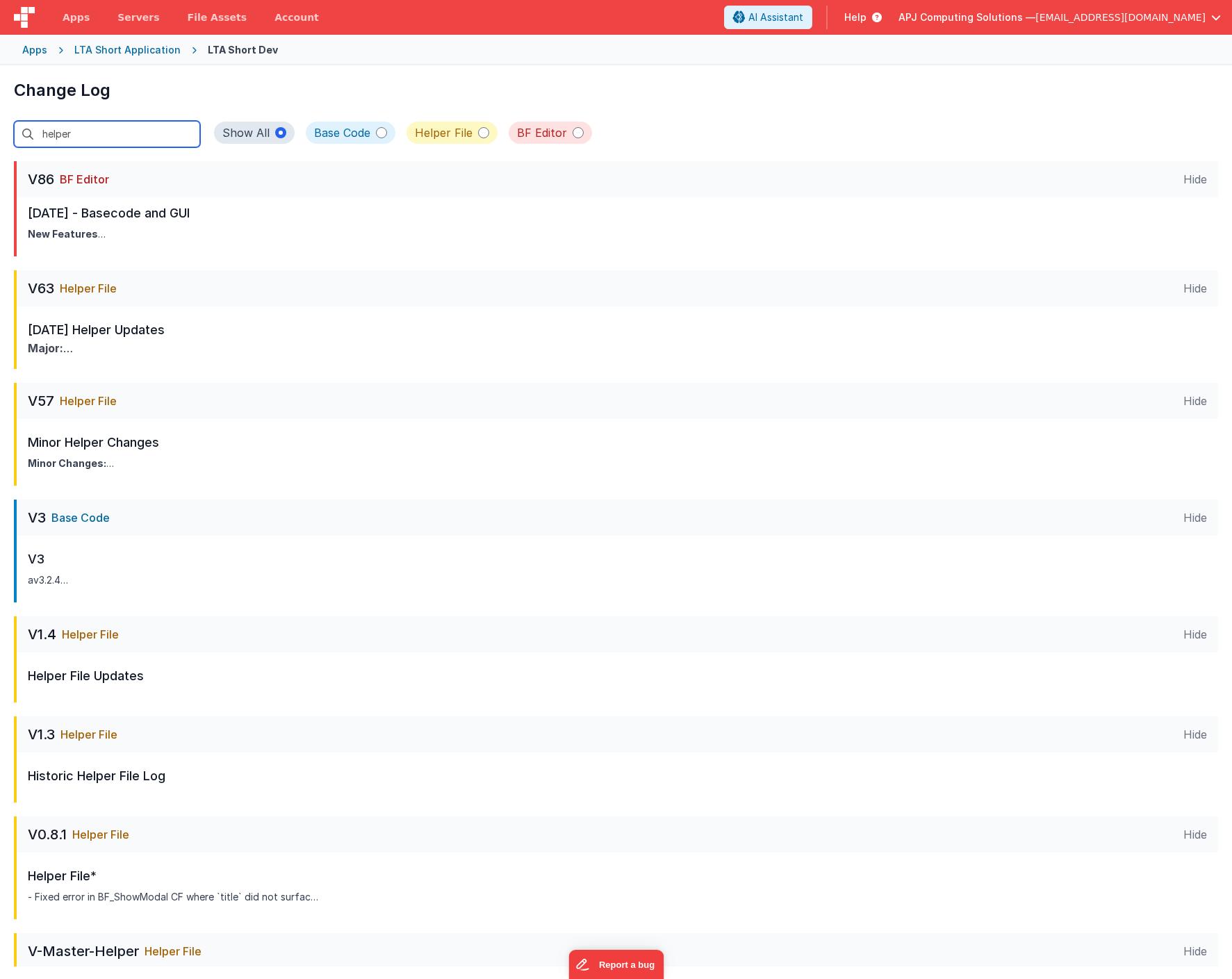
type input "helper"
click at [92, 288] on span "Helper File" at bounding box center [88, 289] width 57 height 17
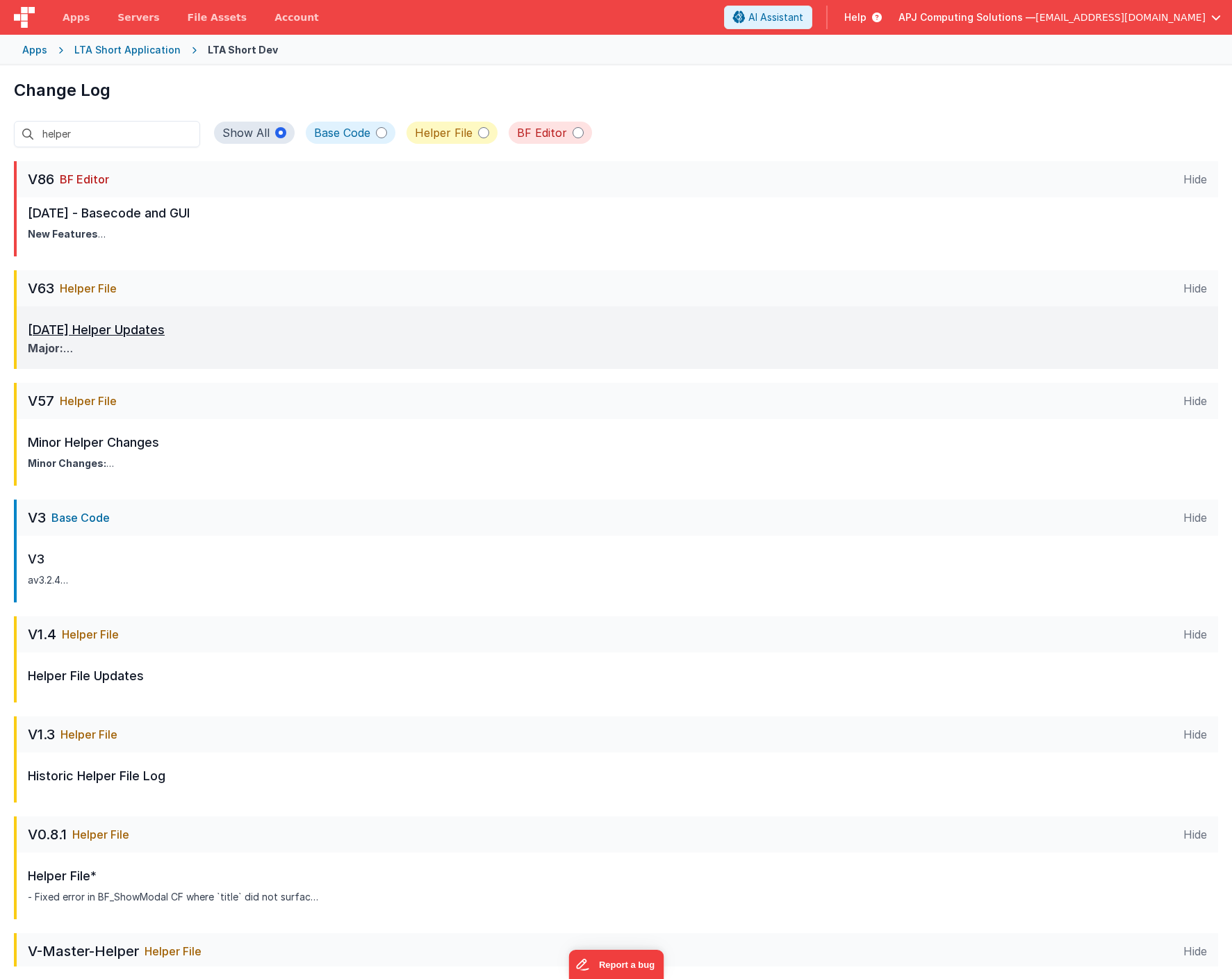
click at [64, 329] on p "[DATE] Helper Updates" at bounding box center [306, 330] width 557 height 19
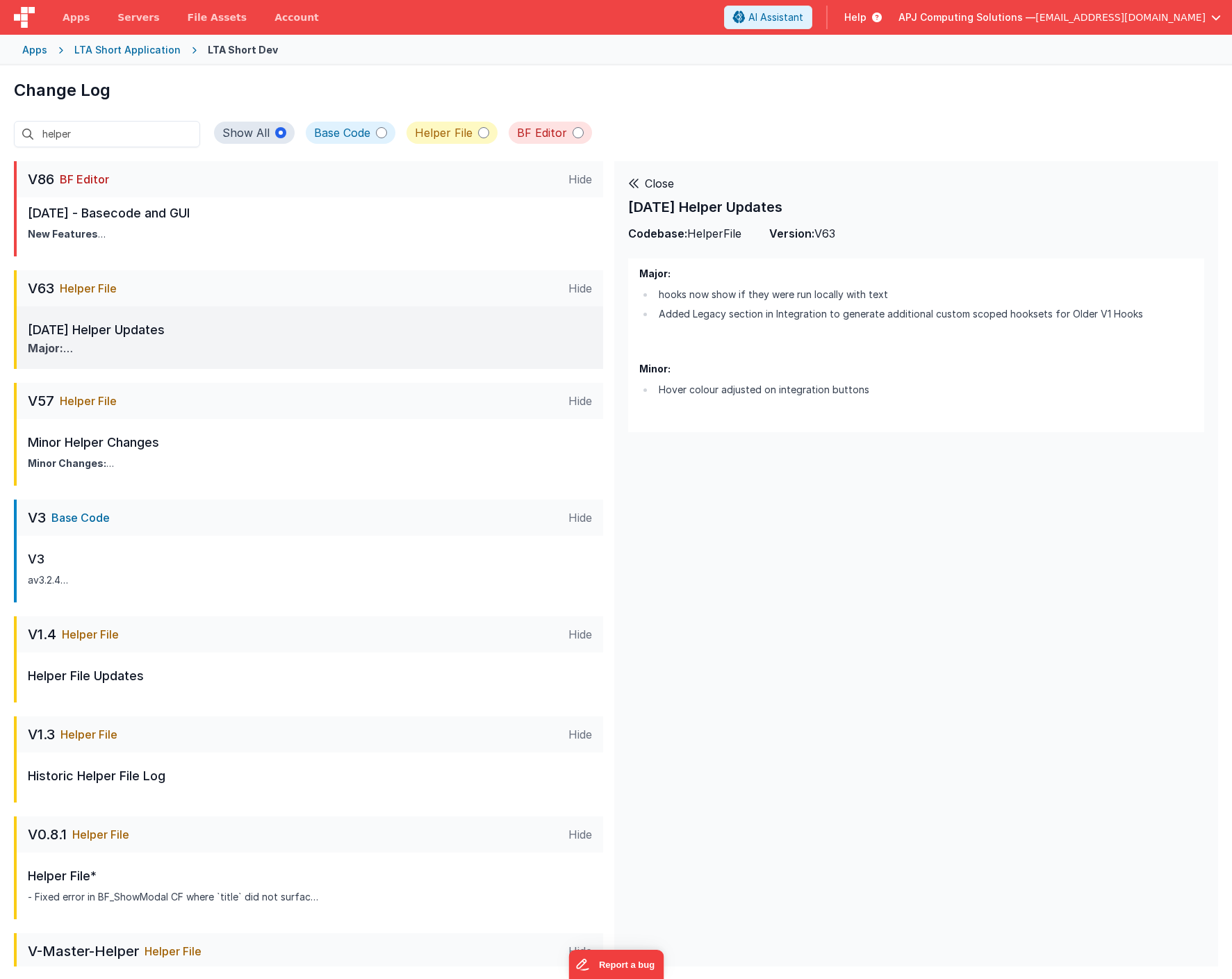
click at [839, 306] on li "Added Legacy section in Integration to generate additional custom scoped hookse…" at bounding box center [924, 314] width 539 height 17
click at [90, 633] on span "Helper File" at bounding box center [90, 634] width 57 height 17
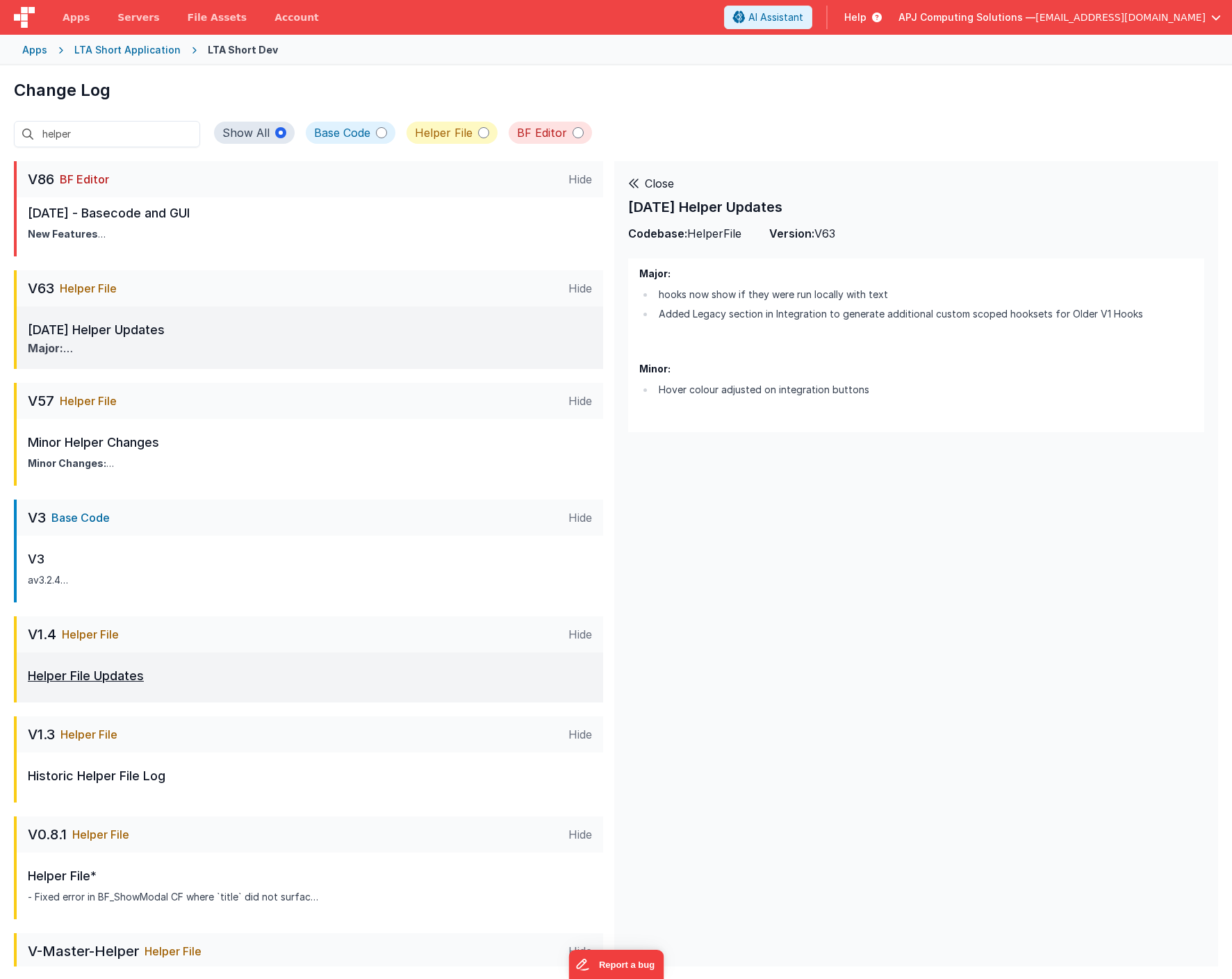
click at [87, 676] on p "Helper File Updates" at bounding box center [86, 676] width 116 height 19
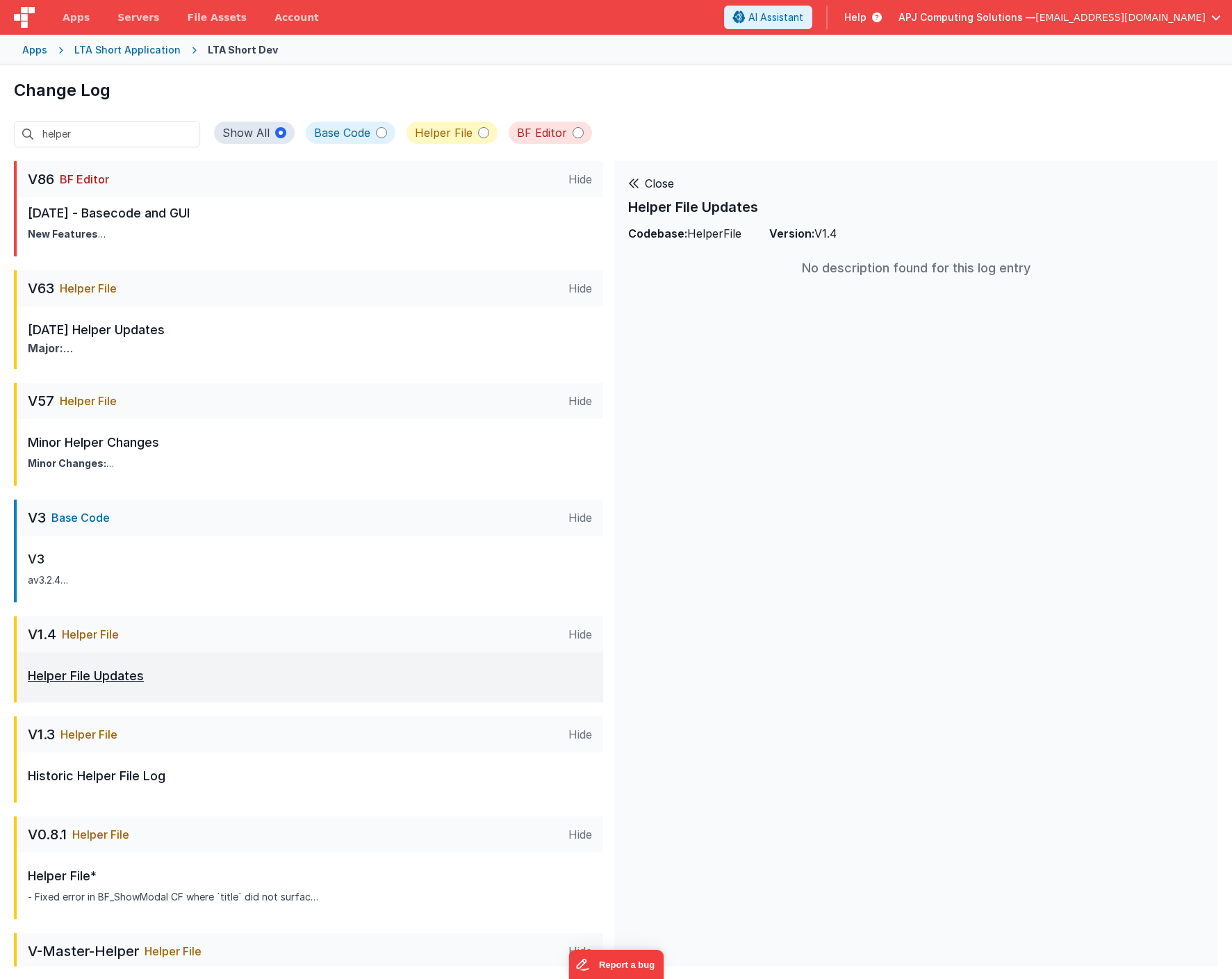
click at [87, 675] on p "Helper File Updates" at bounding box center [86, 676] width 116 height 19
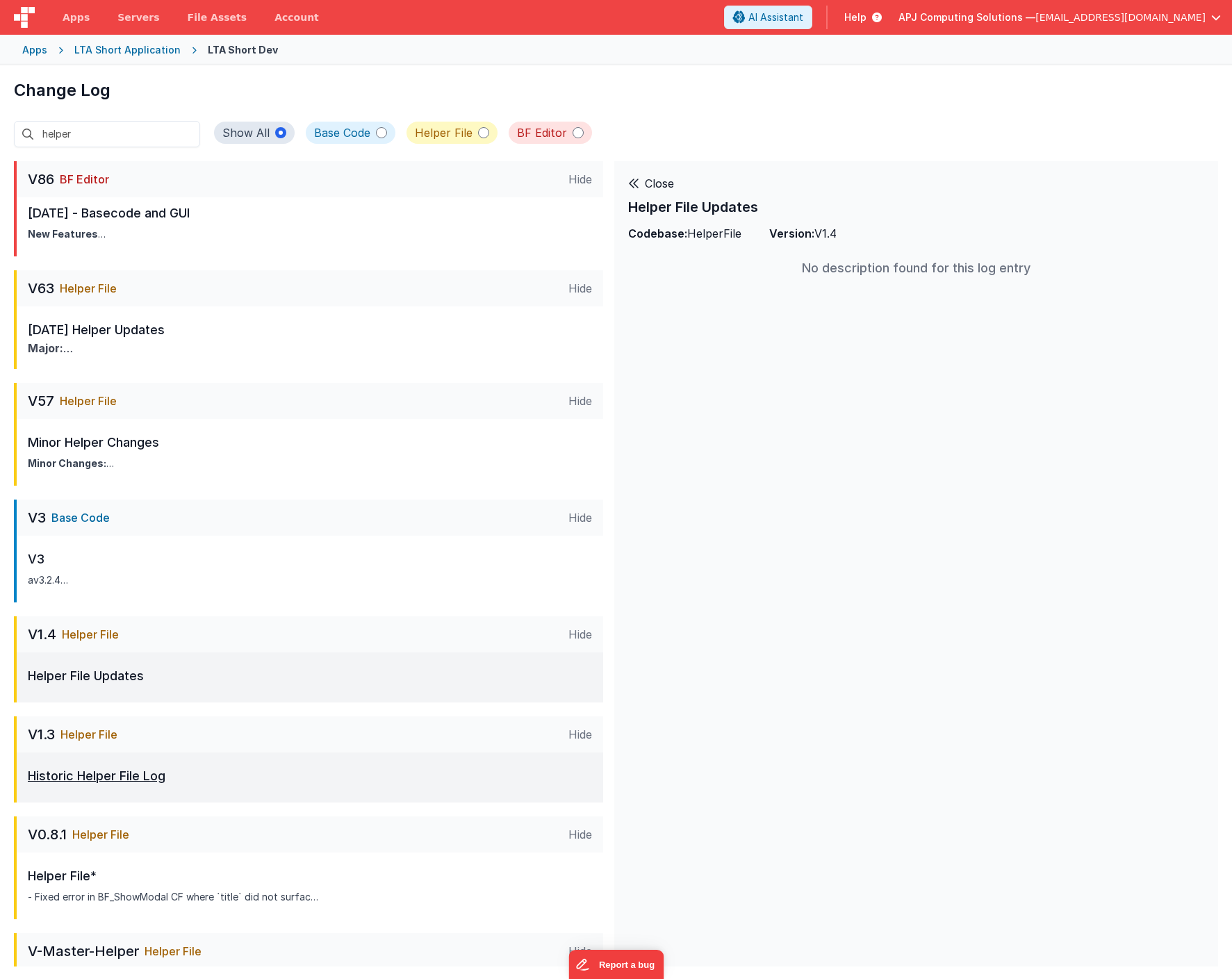
click at [107, 776] on p "Historic Helper File Log" at bounding box center [97, 776] width 138 height 19
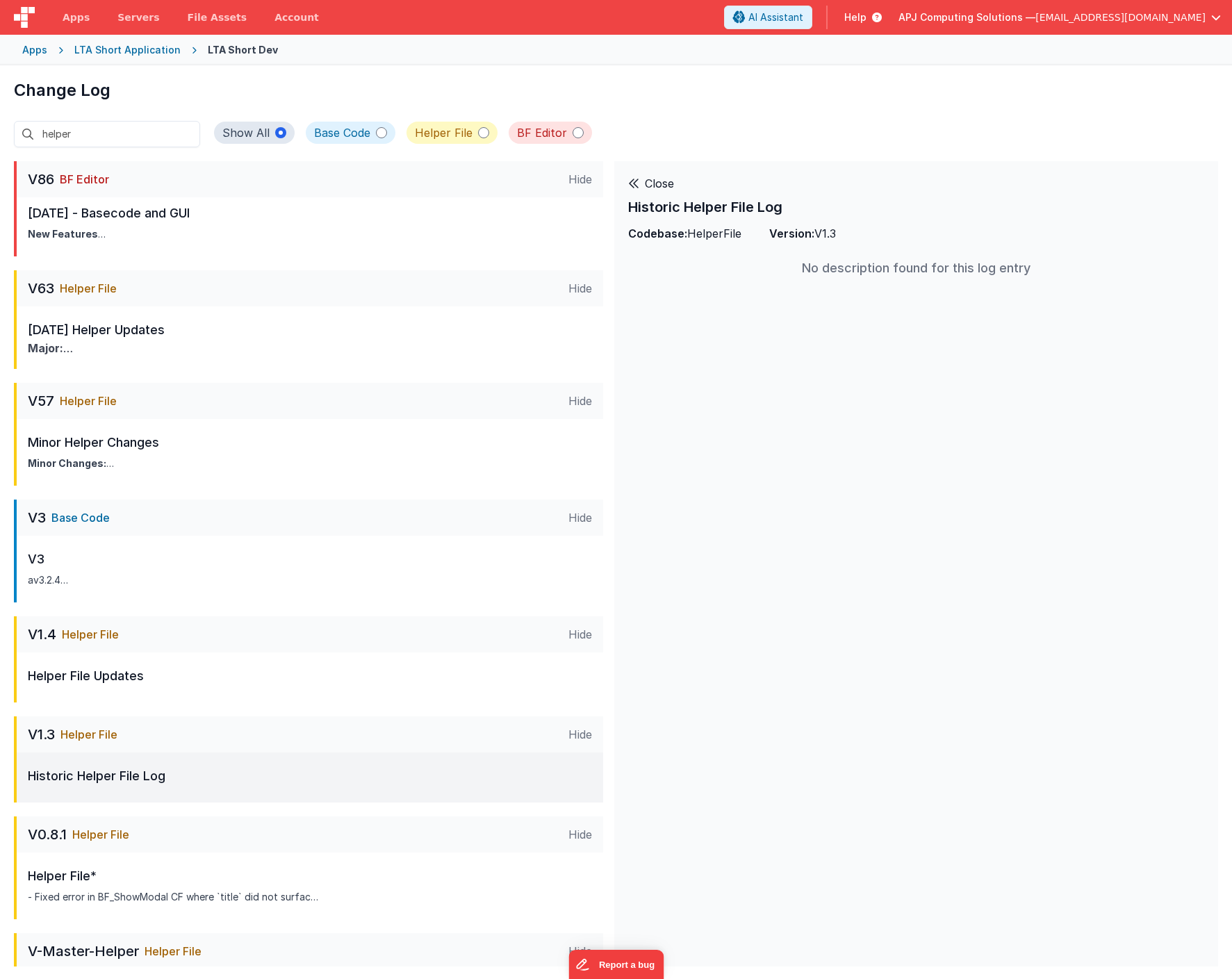
click at [92, 725] on div "V1.3 Helper File" at bounding box center [73, 735] width 90 height 19
click at [90, 741] on span "Helper File" at bounding box center [89, 735] width 57 height 17
click at [86, 736] on span "Helper File" at bounding box center [89, 735] width 57 height 17
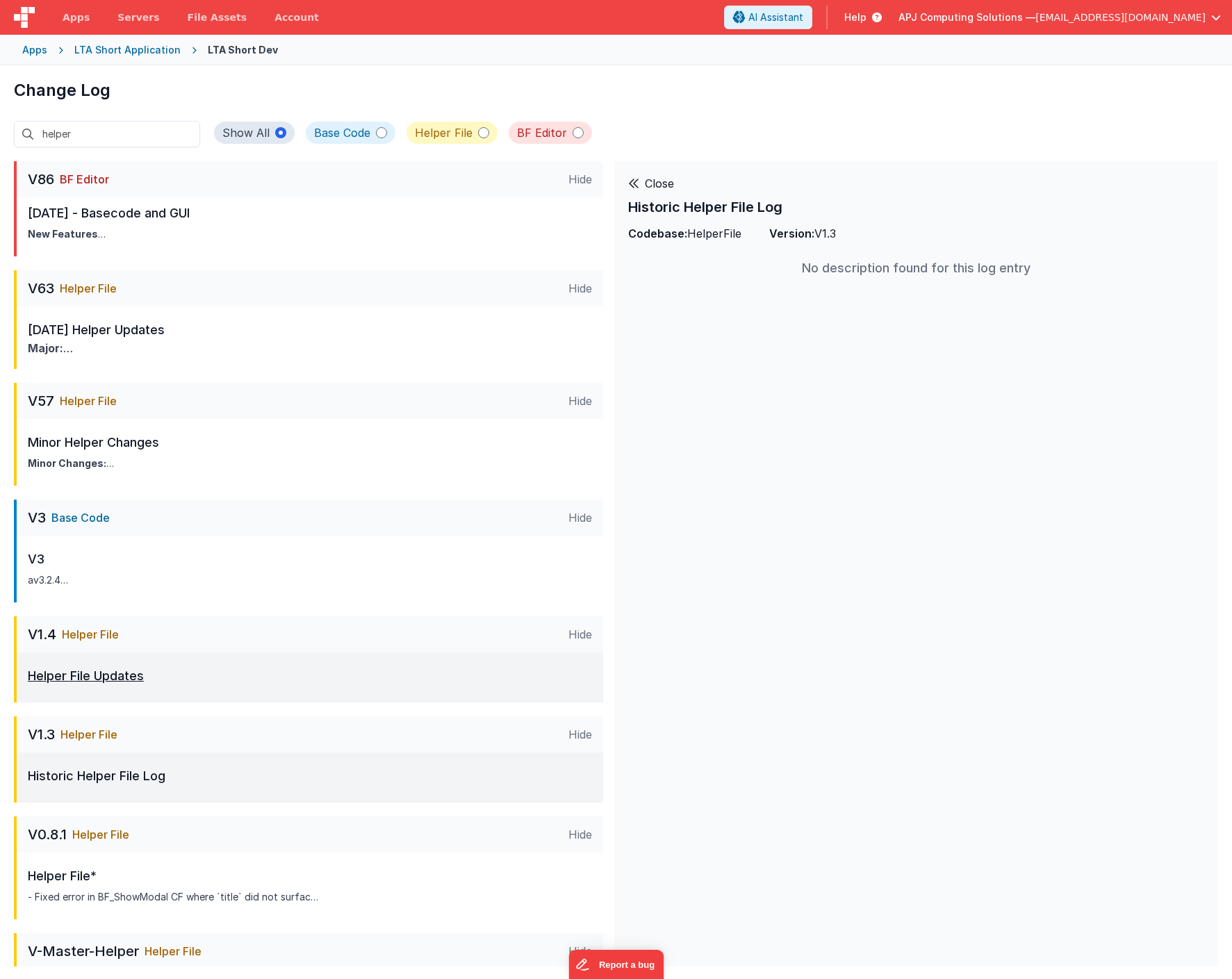
click at [85, 679] on p "Helper File Updates" at bounding box center [86, 676] width 116 height 19
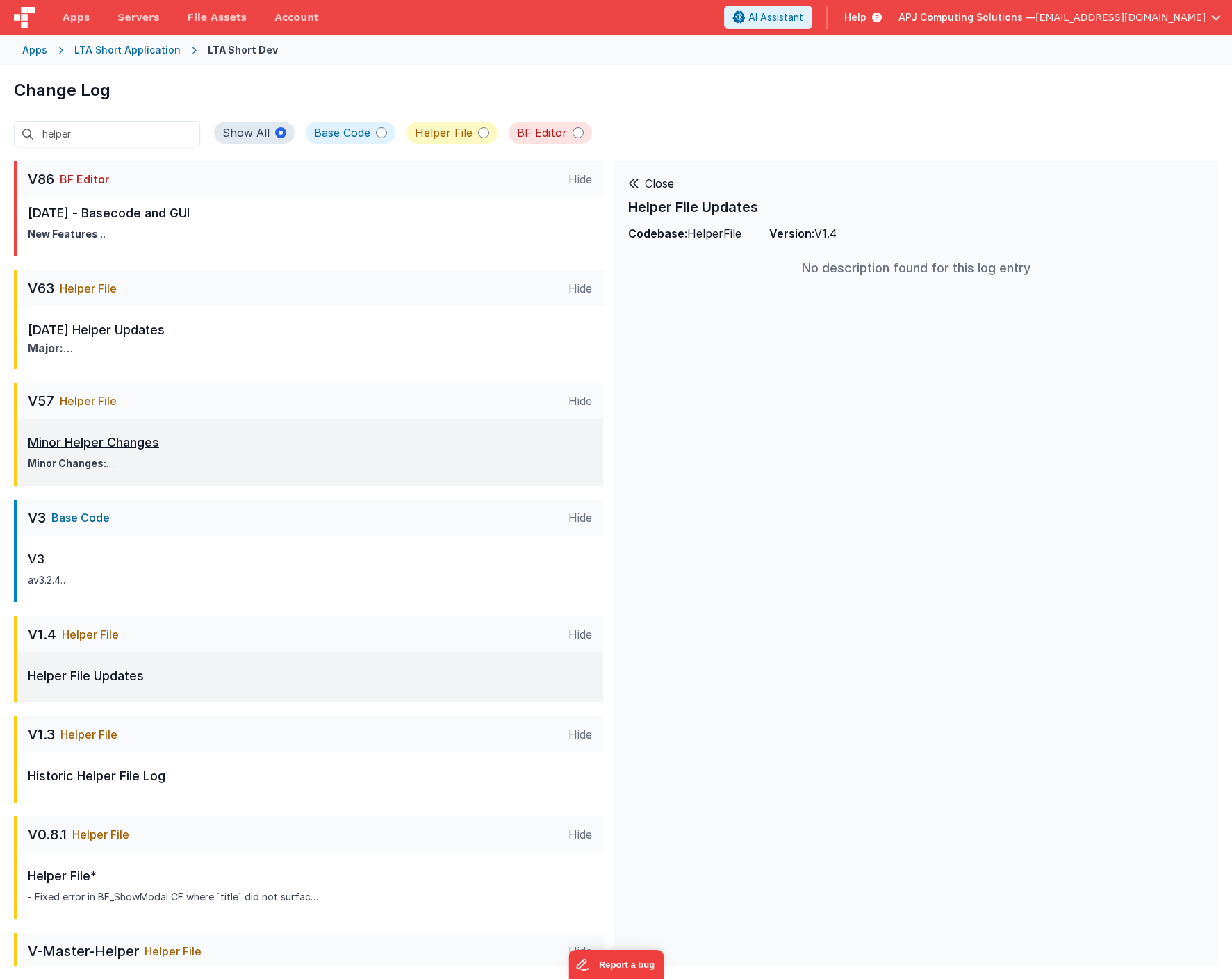
click at [75, 445] on p "Minor Helper Changes" at bounding box center [169, 443] width 282 height 19
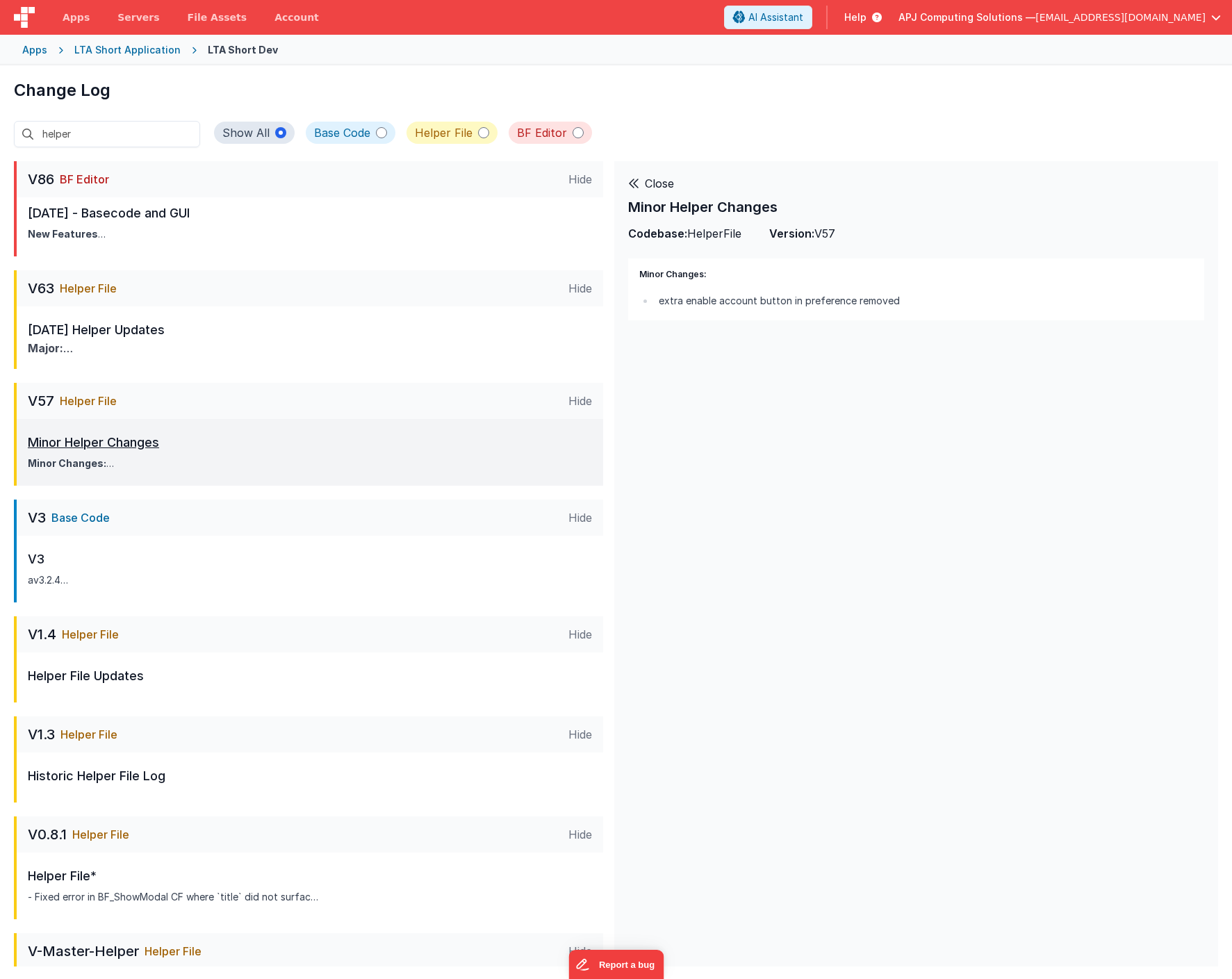
click at [75, 445] on p "Minor Helper Changes" at bounding box center [169, 443] width 282 height 19
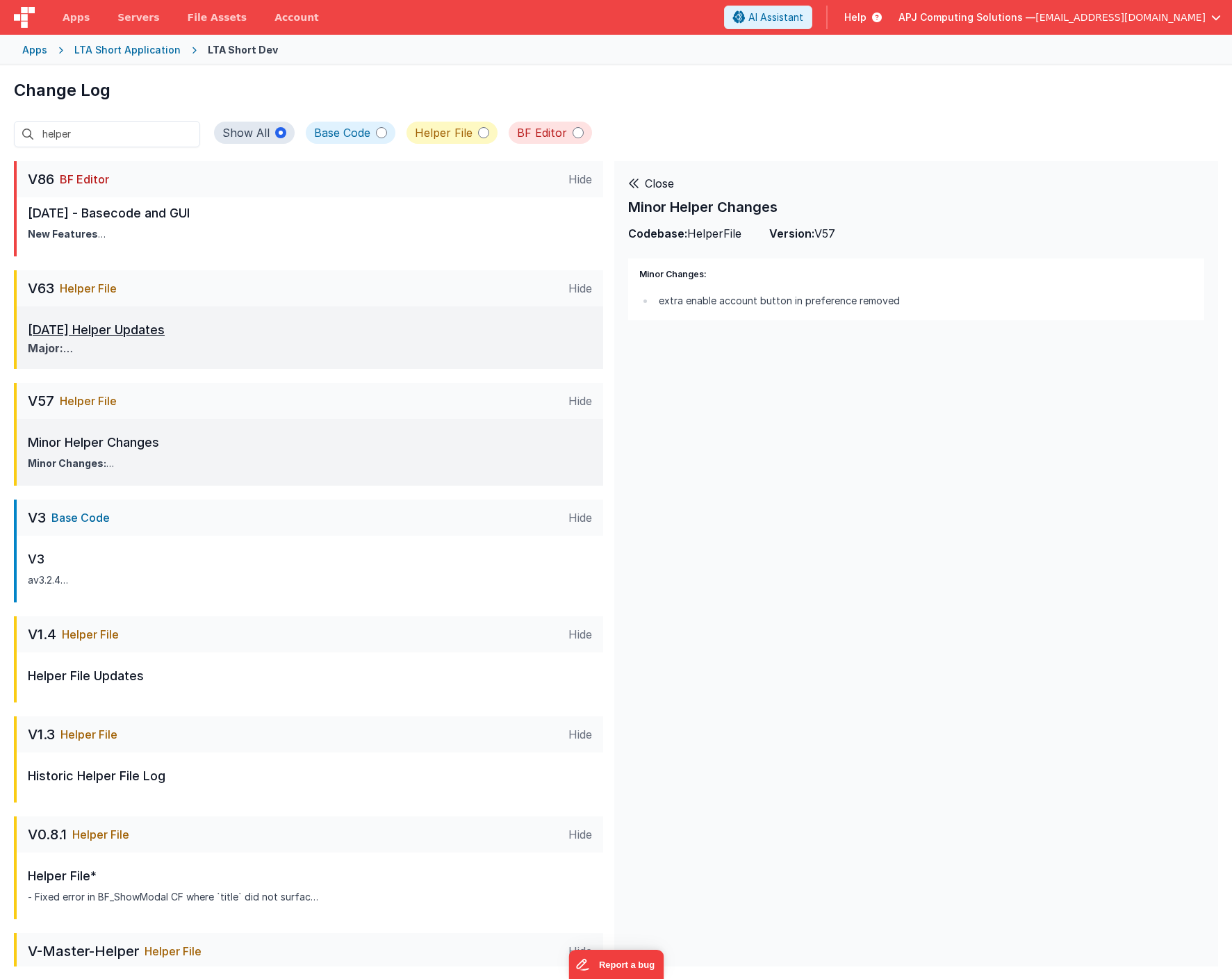
click at [90, 329] on p "[DATE] Helper Updates" at bounding box center [305, 330] width 553 height 19
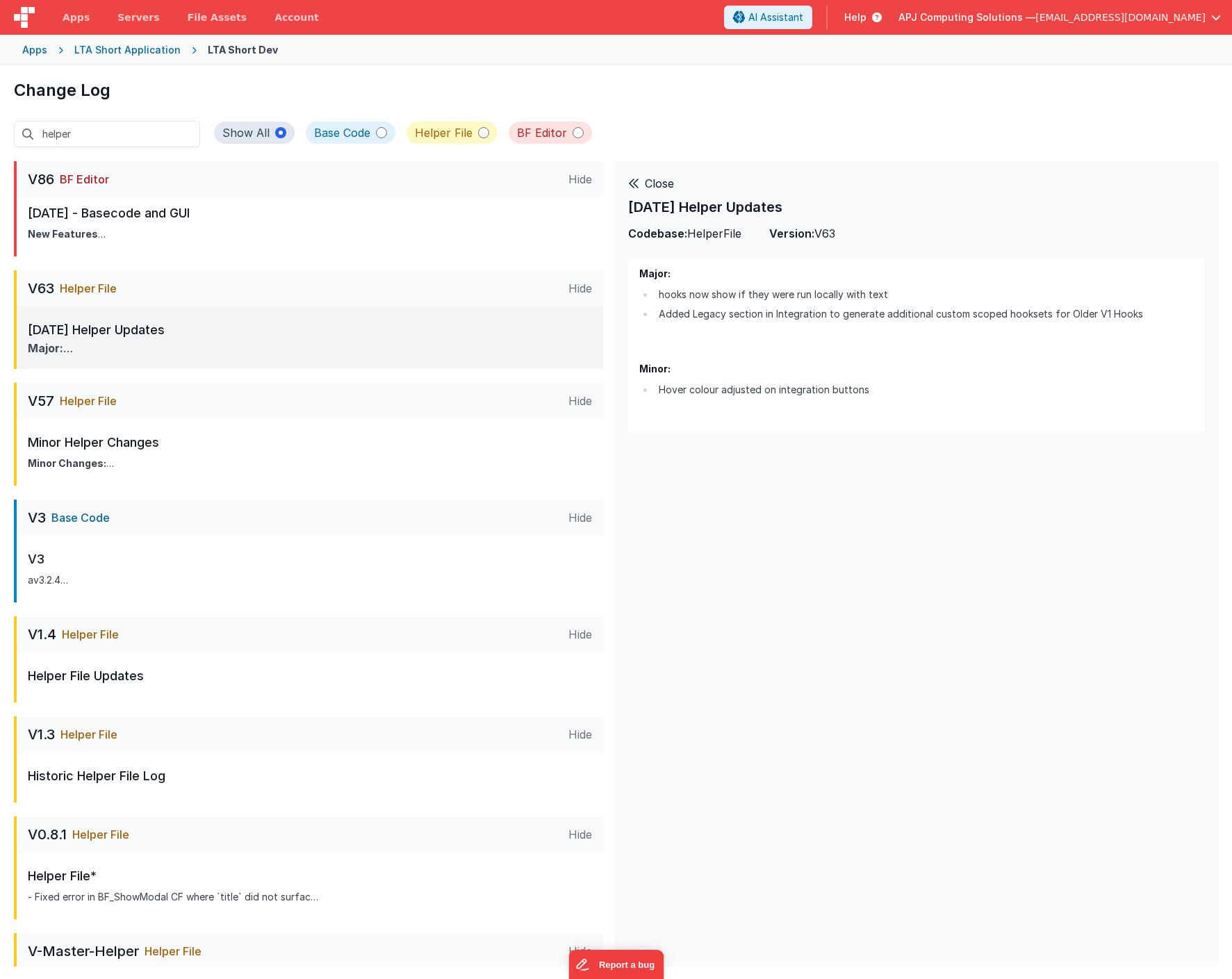
click at [866, 10] on span "Help" at bounding box center [855, 17] width 22 height 14
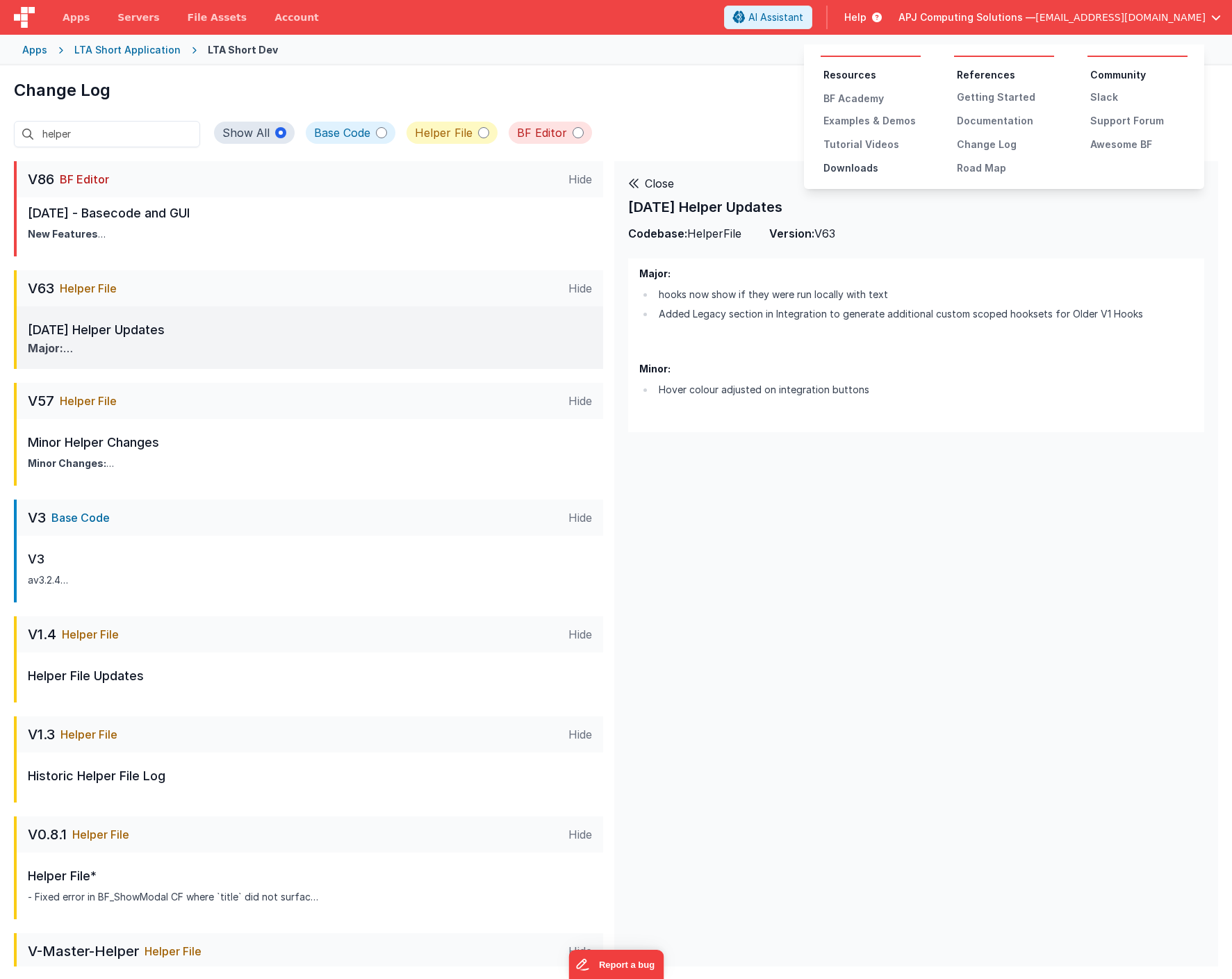
click at [847, 168] on div "Downloads" at bounding box center [872, 168] width 97 height 14
